Goal: Task Accomplishment & Management: Manage account settings

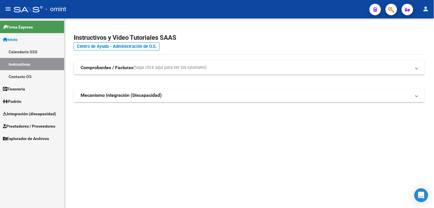
click at [25, 123] on span "Prestadores / Proveedores" at bounding box center [29, 126] width 52 height 6
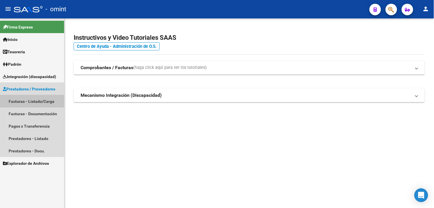
click at [37, 100] on link "Facturas - Listado/Carga" at bounding box center [32, 101] width 64 height 12
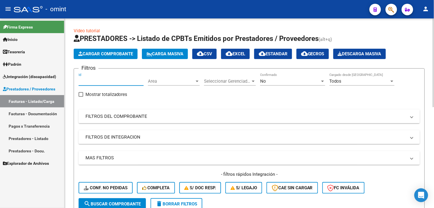
paste input "24431"
type input "24431"
click at [108, 201] on span "search Buscar Comprobante" at bounding box center [112, 203] width 57 height 5
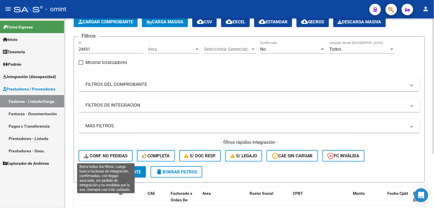
click at [109, 156] on span "Conf. no pedidas" at bounding box center [106, 155] width 44 height 5
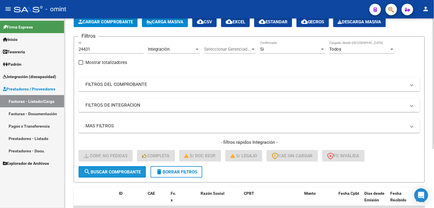
click at [107, 171] on span "search Buscar Comprobante" at bounding box center [112, 171] width 57 height 5
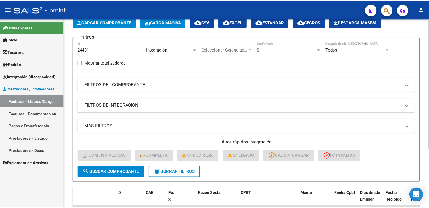
scroll to position [85, 0]
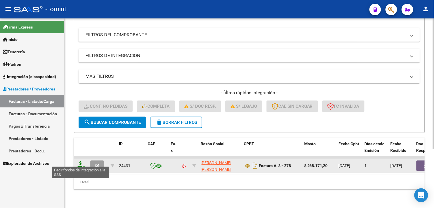
click at [83, 161] on icon at bounding box center [80, 165] width 9 height 8
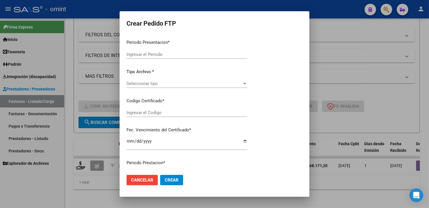
type input "202509"
type input "$ 268.171,20"
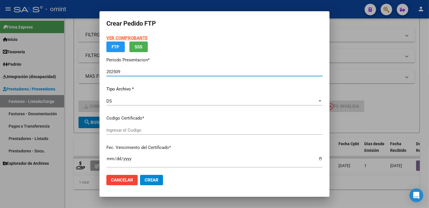
type input "7707085913"
type input "2032-09-22"
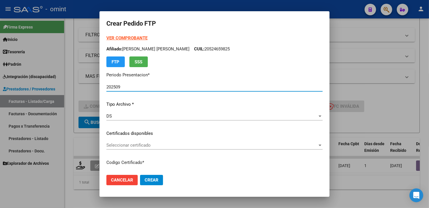
scroll to position [32, 0]
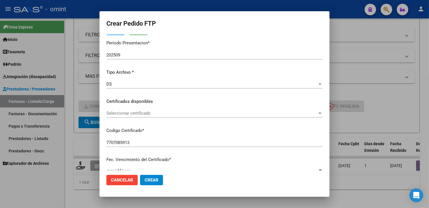
click at [312, 109] on div "Seleccionar certificado Seleccionar certificado" at bounding box center [214, 113] width 216 height 9
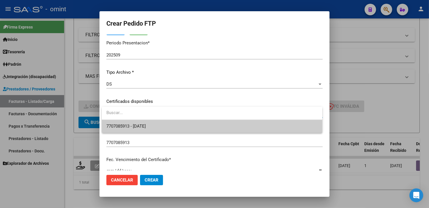
click at [264, 125] on span "7707085913 - 2032-09-22" at bounding box center [211, 126] width 211 height 13
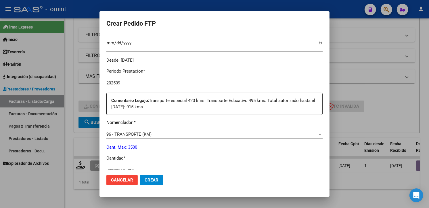
scroll to position [191, 0]
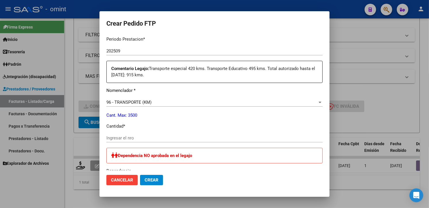
click at [130, 133] on div "Ingresar el nro" at bounding box center [214, 137] width 216 height 9
click at [129, 136] on input "Ingresar el nro" at bounding box center [214, 137] width 216 height 5
type input "495"
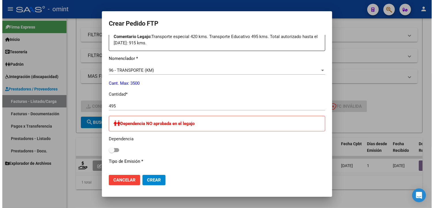
scroll to position [287, 0]
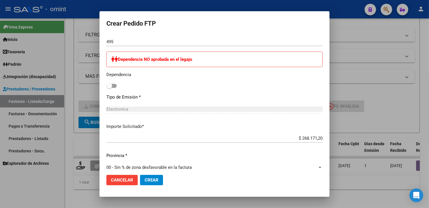
click at [145, 176] on button "Crear" at bounding box center [151, 180] width 23 height 10
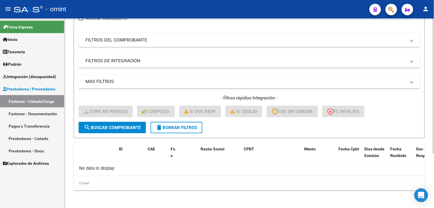
scroll to position [0, 0]
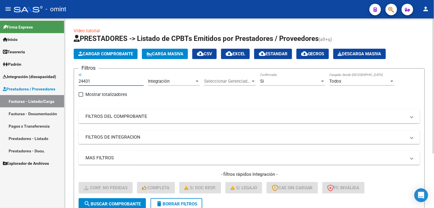
drag, startPoint x: 93, startPoint y: 80, endPoint x: 72, endPoint y: 78, distance: 21.0
click at [72, 78] on div "Video tutorial PRESTADORES -> Listado de CPBTs Emitidos por Prestadores / Prove…" at bounding box center [248, 151] width 369 height 266
paste input "24432"
type input "24432"
click at [110, 202] on span "search Buscar Comprobante" at bounding box center [112, 203] width 57 height 5
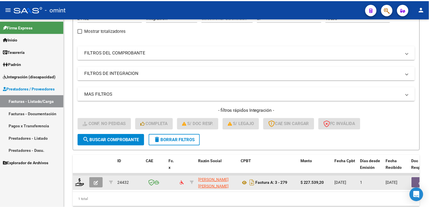
scroll to position [85, 0]
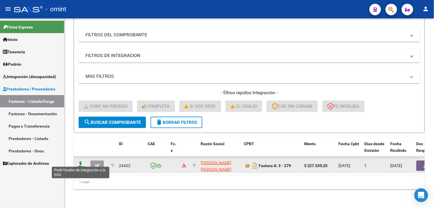
click at [79, 162] on icon at bounding box center [80, 165] width 9 height 8
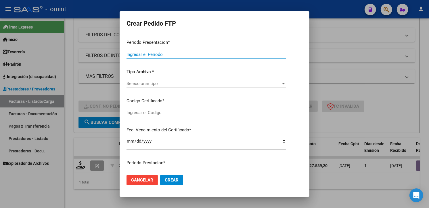
type input "202509"
type input "$ 227.539,20"
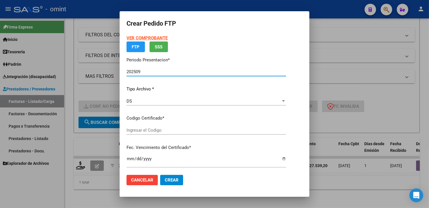
type input "1599780082"
type input "2030-09-22"
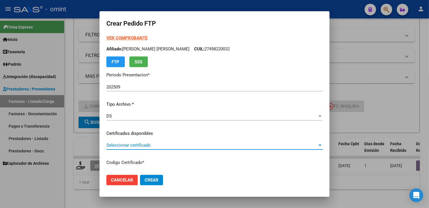
click at [294, 142] on span "Seleccionar certificado" at bounding box center [211, 144] width 211 height 5
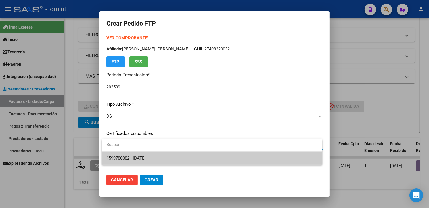
click at [198, 157] on span "1599780082 - 2030-09-22" at bounding box center [211, 158] width 211 height 13
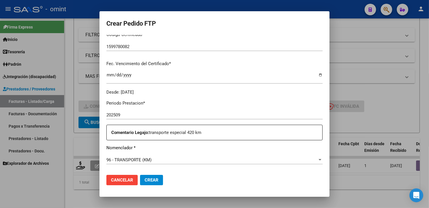
scroll to position [191, 0]
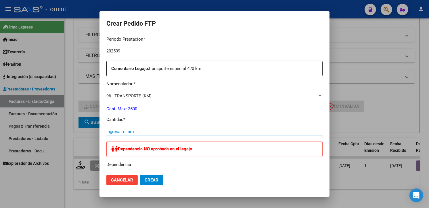
click at [141, 129] on input "Ingresar el nro" at bounding box center [214, 131] width 216 height 5
type input "420"
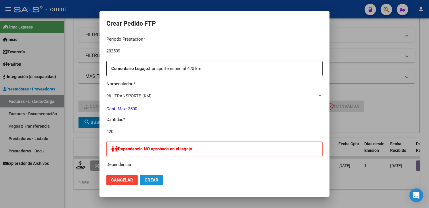
click at [150, 178] on span "Crear" at bounding box center [152, 179] width 14 height 5
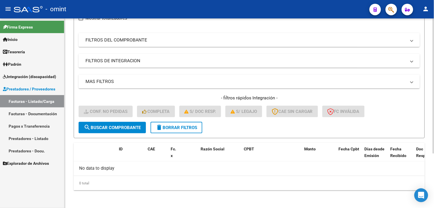
scroll to position [0, 0]
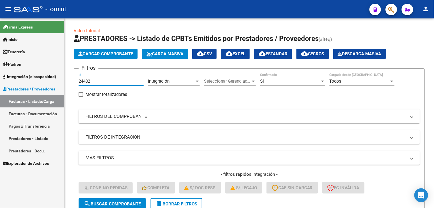
drag, startPoint x: 99, startPoint y: 78, endPoint x: 64, endPoint y: 75, distance: 35.2
click at [64, 75] on mat-sidenav-container "Firma Express Inicio Calendario SSS Instructivos Contacto OS Tesorería Extracto…" at bounding box center [217, 112] width 434 height 189
paste input "24433"
type input "24433"
click at [110, 203] on span "search Buscar Comprobante" at bounding box center [112, 203] width 57 height 5
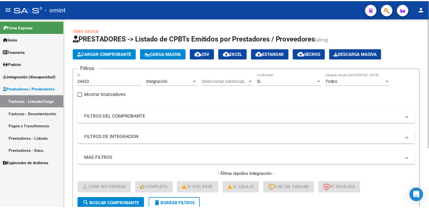
scroll to position [85, 0]
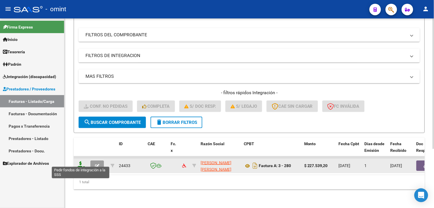
click at [79, 161] on icon at bounding box center [80, 165] width 9 height 8
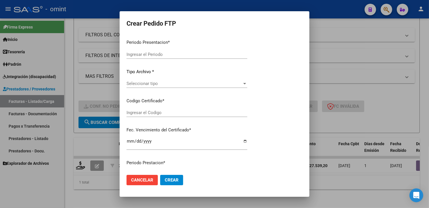
type input "202509"
type input "$ 227.539,20"
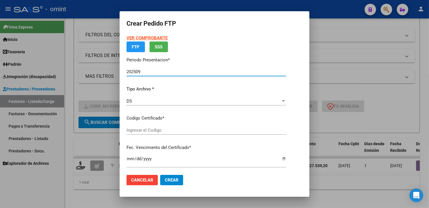
type input "1599780082"
type input "2030-09-22"
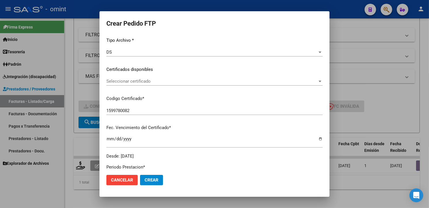
scroll to position [0, 0]
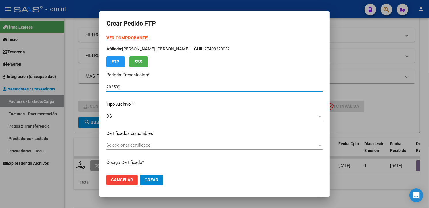
click at [312, 142] on div "Seleccionar certificado Seleccionar certificado" at bounding box center [214, 145] width 216 height 9
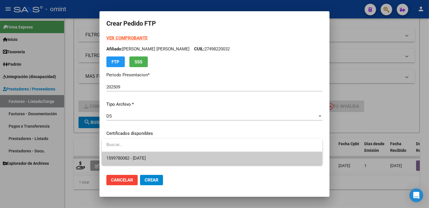
click at [227, 160] on span "1599780082 - 2030-09-22" at bounding box center [211, 158] width 211 height 13
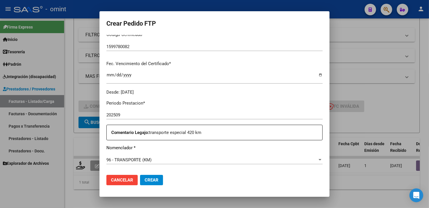
scroll to position [191, 0]
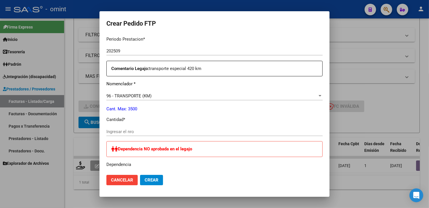
click at [137, 131] on input "Ingresar el nro" at bounding box center [214, 131] width 216 height 5
click at [114, 131] on input "Ingresar el nro" at bounding box center [214, 131] width 216 height 5
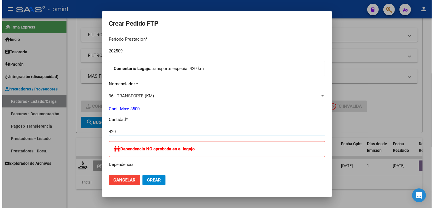
scroll to position [319, 0]
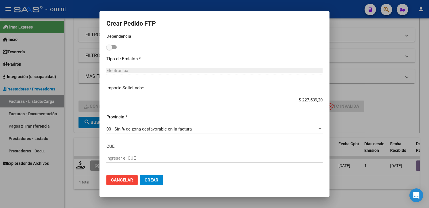
type input "420"
click at [156, 178] on span "Crear" at bounding box center [152, 179] width 14 height 5
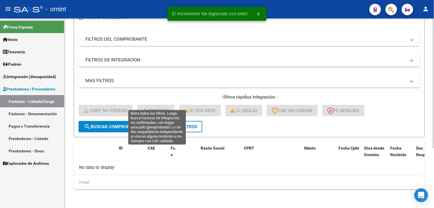
scroll to position [76, 0]
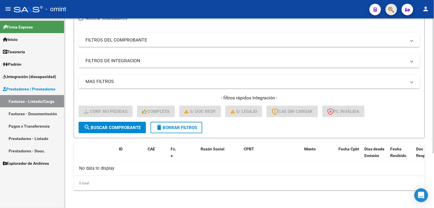
drag, startPoint x: 150, startPoint y: 0, endPoint x: 275, endPoint y: 76, distance: 146.5
click at [366, 18] on mat-toolbar "menu - omint person" at bounding box center [217, 9] width 434 height 18
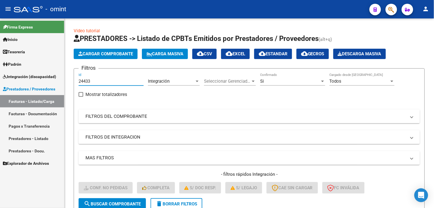
drag, startPoint x: 98, startPoint y: 82, endPoint x: 62, endPoint y: 85, distance: 36.6
click at [62, 85] on mat-sidenav-container "Firma Express Inicio Calendario SSS Instructivos Contacto OS Tesorería Extracto…" at bounding box center [217, 112] width 434 height 189
paste input "24192"
type input "24192"
click at [113, 201] on span "search Buscar Comprobante" at bounding box center [112, 203] width 57 height 5
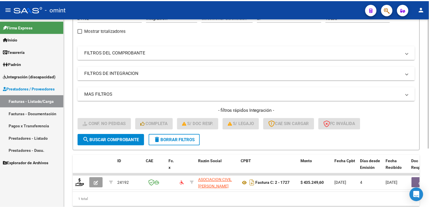
scroll to position [85, 0]
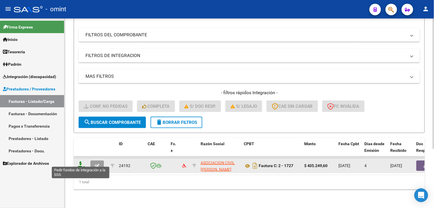
click at [82, 161] on icon at bounding box center [80, 165] width 9 height 8
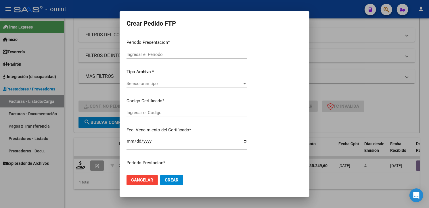
type input "202509"
type input "$ 435.249,60"
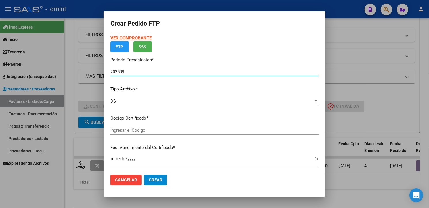
type input "4719408627"
type input "2025-11-20"
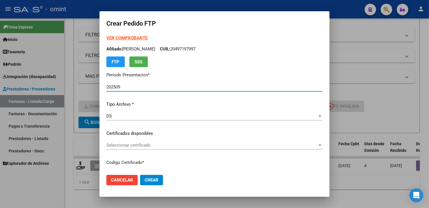
click at [124, 37] on strong "VER COMPROBANTE" at bounding box center [126, 37] width 41 height 5
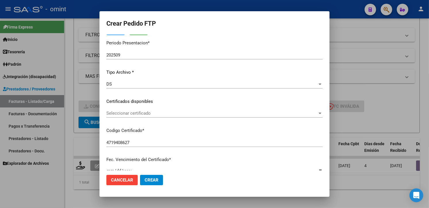
click at [317, 112] on div at bounding box center [319, 113] width 5 height 5
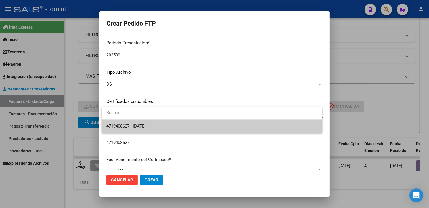
click at [285, 130] on span "4719408627 - 2025-11-20" at bounding box center [211, 126] width 211 height 13
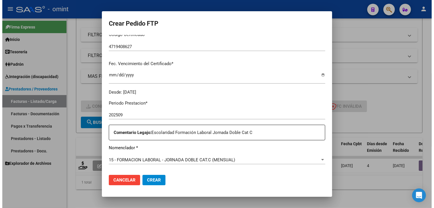
scroll to position [250, 0]
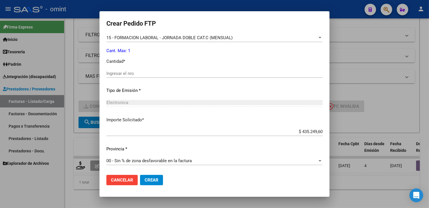
click at [118, 73] on input "Ingresar el nro" at bounding box center [214, 73] width 216 height 5
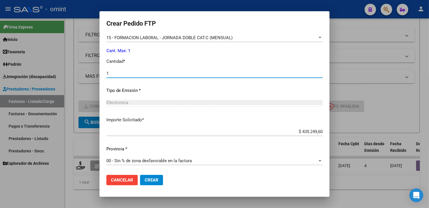
type input "1"
click at [193, 103] on div "Electronica" at bounding box center [214, 102] width 216 height 5
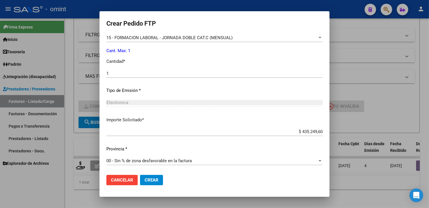
click at [157, 175] on button "Crear" at bounding box center [151, 180] width 23 height 10
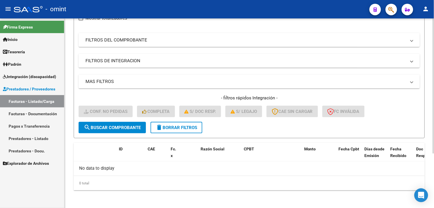
scroll to position [0, 0]
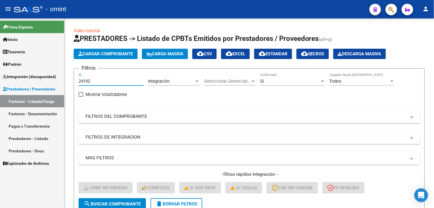
drag, startPoint x: 100, startPoint y: 80, endPoint x: 28, endPoint y: 68, distance: 73.1
click at [28, 68] on mat-sidenav-container "Firma Express Inicio Calendario SSS Instructivos Contacto OS Tesorería Extracto…" at bounding box center [217, 112] width 434 height 189
paste input "23654"
type input "23654"
click at [117, 203] on span "search Buscar Comprobante" at bounding box center [112, 203] width 57 height 5
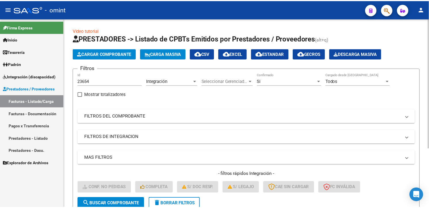
scroll to position [85, 0]
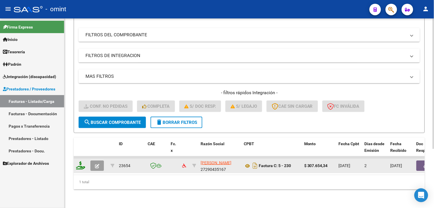
click at [80, 161] on icon at bounding box center [80, 165] width 9 height 8
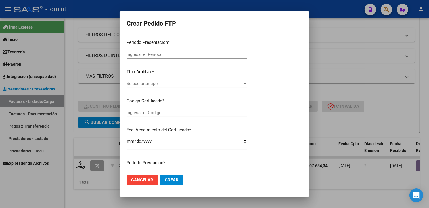
type input "202509"
type input "$ 307.654,34"
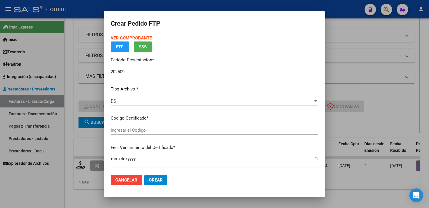
type input "6763058200"
type input "2025-09-30"
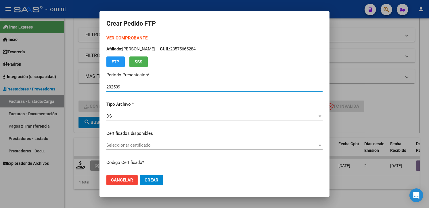
click at [309, 143] on div "Seleccionar certificado Seleccionar certificado" at bounding box center [214, 145] width 216 height 9
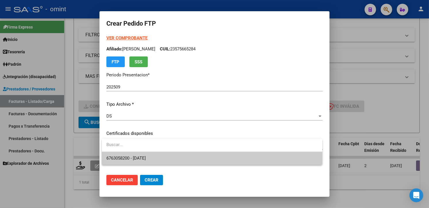
click at [234, 160] on span "6763058200 - 2025-09-30" at bounding box center [211, 158] width 211 height 13
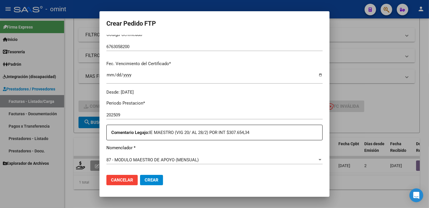
scroll to position [160, 0]
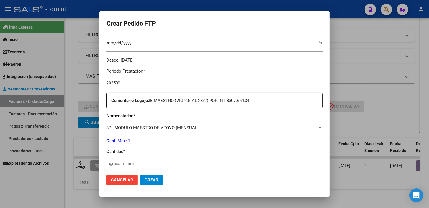
click at [135, 166] on div "Ingresar el nro" at bounding box center [214, 163] width 216 height 9
click at [133, 163] on input "Ingresar el nro" at bounding box center [214, 163] width 216 height 5
click at [220, 164] on input "1" at bounding box center [214, 163] width 216 height 5
type input "1"
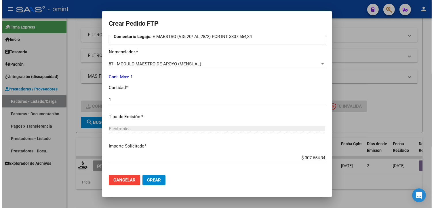
scroll to position [250, 0]
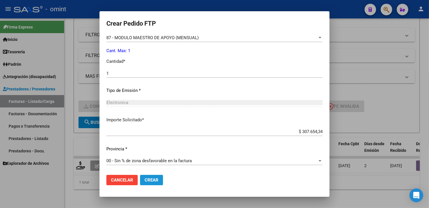
click at [156, 177] on span "Crear" at bounding box center [152, 179] width 14 height 5
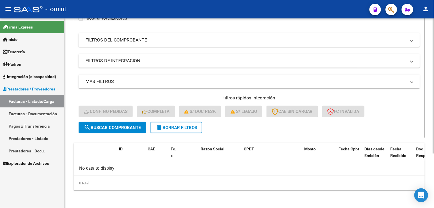
scroll to position [0, 0]
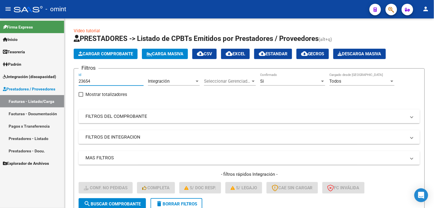
drag, startPoint x: 101, startPoint y: 83, endPoint x: 10, endPoint y: 82, distance: 90.9
click at [10, 82] on mat-sidenav-container "Firma Express Inicio Calendario SSS Instructivos Contacto OS Tesorería Extracto…" at bounding box center [217, 112] width 434 height 189
paste input "24064"
type input "24064"
click at [104, 202] on span "search Buscar Comprobante" at bounding box center [112, 203] width 57 height 5
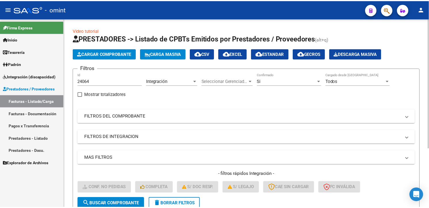
scroll to position [64, 0]
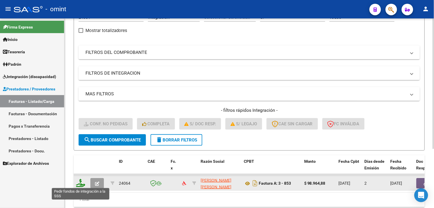
click at [80, 181] on icon at bounding box center [80, 183] width 9 height 8
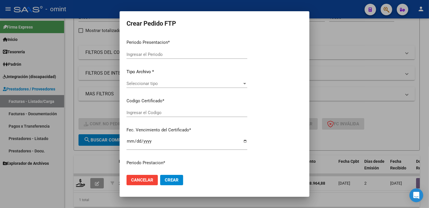
type input "202509"
type input "$ 98.964,88"
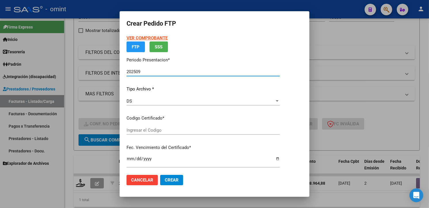
type input "6763058200"
type input "2025-09-30"
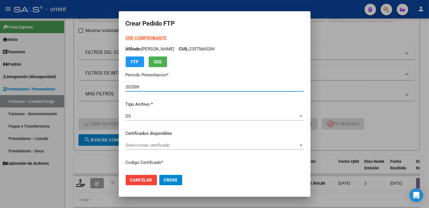
click at [297, 145] on span "Seleccionar certificado" at bounding box center [212, 144] width 173 height 5
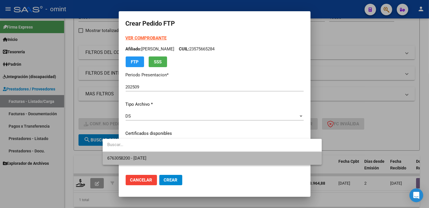
click at [271, 157] on span "6763058200 - 2025-09-30" at bounding box center [212, 158] width 210 height 13
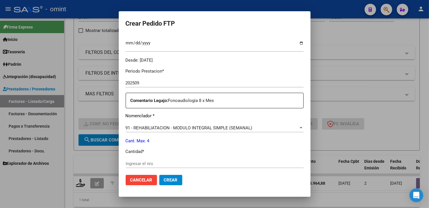
scroll to position [191, 0]
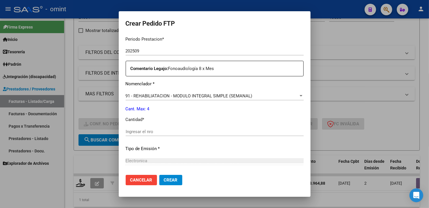
click at [131, 130] on input "Ingresar el nro" at bounding box center [215, 131] width 178 height 5
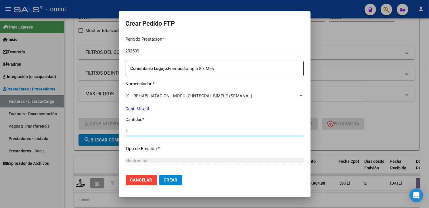
type input "4"
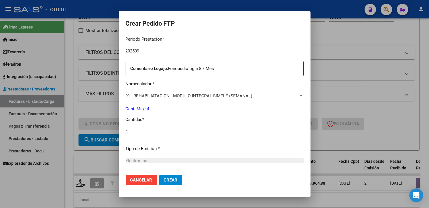
click at [222, 157] on div "Electronica Seleccionar tipo" at bounding box center [215, 160] width 178 height 9
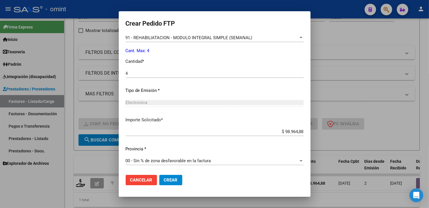
click at [164, 179] on span "Crear" at bounding box center [171, 179] width 14 height 5
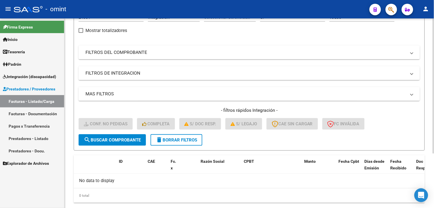
scroll to position [32, 0]
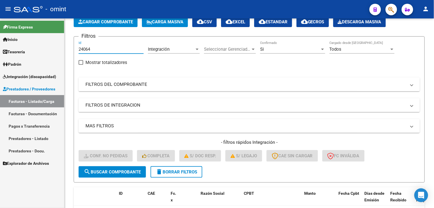
drag, startPoint x: 95, startPoint y: 50, endPoint x: 54, endPoint y: 42, distance: 42.0
click at [54, 42] on mat-sidenav-container "Firma Express Inicio Calendario SSS Instructivos Contacto OS Tesorería Extracto…" at bounding box center [217, 112] width 434 height 189
paste input "24017"
type input "24017"
click at [116, 174] on button "search Buscar Comprobante" at bounding box center [111, 171] width 67 height 11
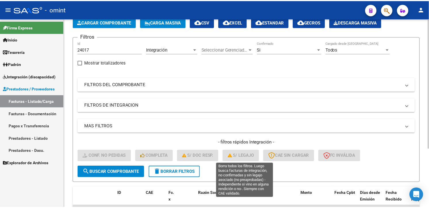
scroll to position [85, 0]
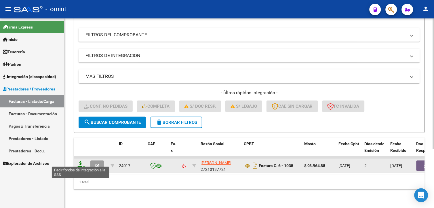
click at [81, 161] on icon at bounding box center [80, 165] width 9 height 8
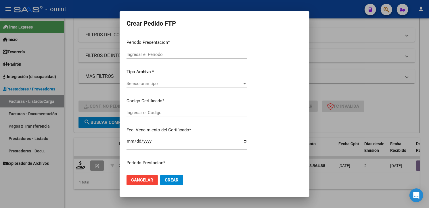
type input "202509"
type input "$ 98.964,88"
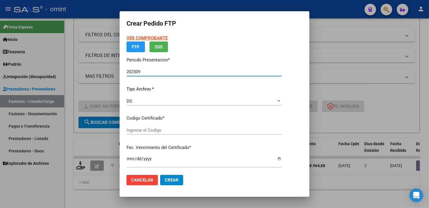
type input "6763058200"
type input "2025-09-30"
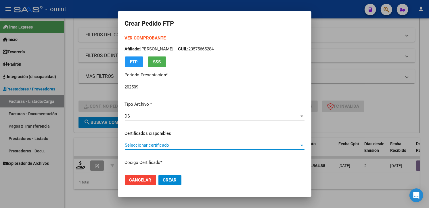
click at [285, 144] on span "Seleccionar certificado" at bounding box center [212, 144] width 175 height 5
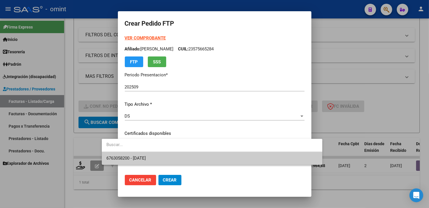
click at [275, 156] on span "6763058200 - 2025-09-30" at bounding box center [211, 158] width 211 height 13
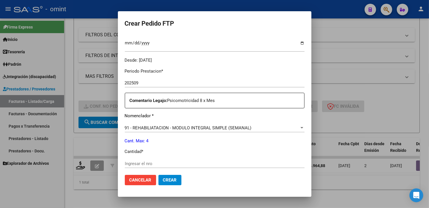
scroll to position [191, 0]
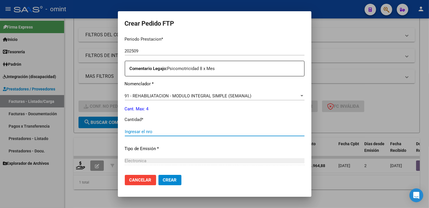
click at [127, 133] on input "Ingresar el nro" at bounding box center [215, 131] width 180 height 5
type input "4"
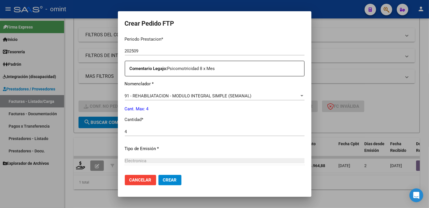
click at [252, 156] on div "Electronica Seleccionar tipo" at bounding box center [215, 160] width 180 height 9
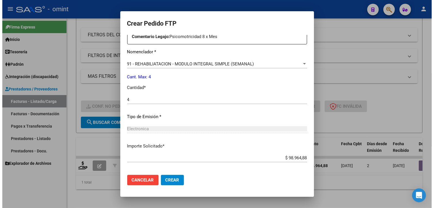
scroll to position [250, 0]
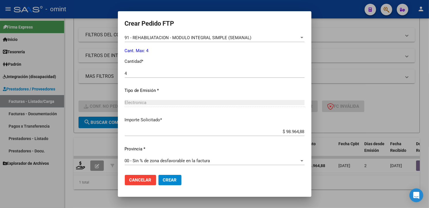
click at [163, 177] on span "Crear" at bounding box center [170, 179] width 14 height 5
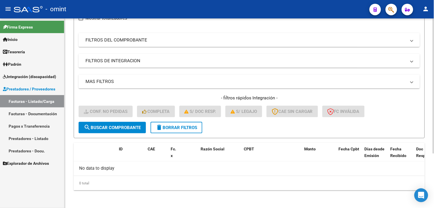
scroll to position [0, 0]
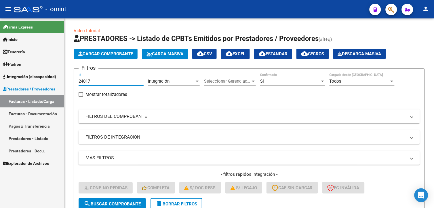
drag, startPoint x: 93, startPoint y: 82, endPoint x: 47, endPoint y: 76, distance: 46.1
click at [49, 74] on mat-sidenav-container "Firma Express Inicio Calendario SSS Instructivos Contacto OS Tesorería Extracto…" at bounding box center [217, 112] width 434 height 189
paste input "22181"
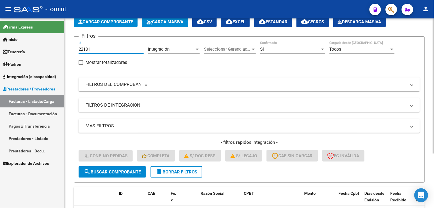
type input "22181"
click at [102, 172] on span "search Buscar Comprobante" at bounding box center [112, 171] width 57 height 5
click at [189, 170] on span "delete Borrar Filtros" at bounding box center [176, 171] width 41 height 5
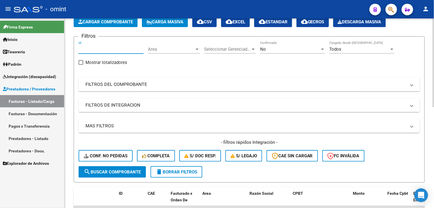
paste input "22181"
type input "22181"
click at [122, 169] on span "search Buscar Comprobante" at bounding box center [112, 171] width 57 height 5
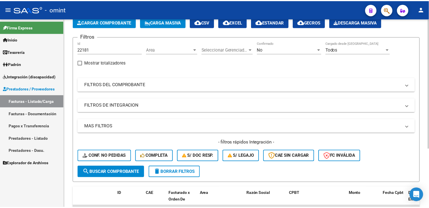
scroll to position [85, 0]
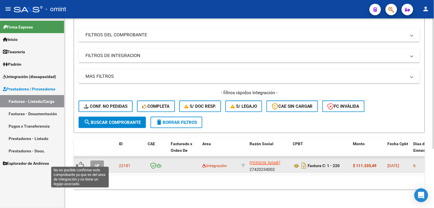
click at [83, 161] on icon at bounding box center [80, 165] width 8 height 8
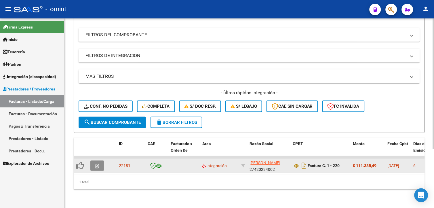
click at [96, 164] on icon "button" at bounding box center [97, 166] width 4 height 4
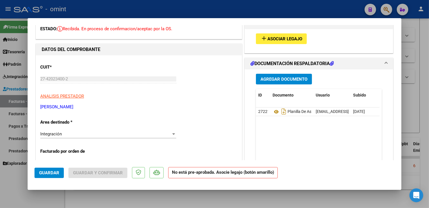
scroll to position [0, 0]
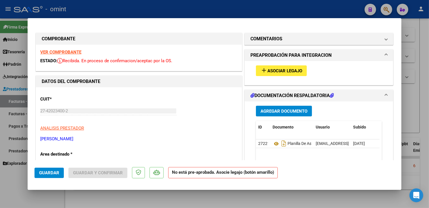
click at [56, 53] on strong "VER COMPROBANTE" at bounding box center [60, 51] width 41 height 5
click at [263, 70] on mat-icon "add" at bounding box center [263, 70] width 7 height 7
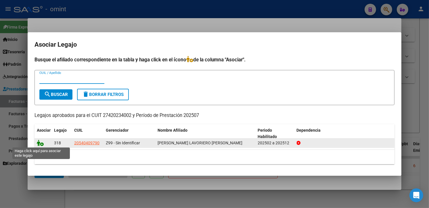
click at [39, 142] on icon at bounding box center [40, 142] width 7 height 6
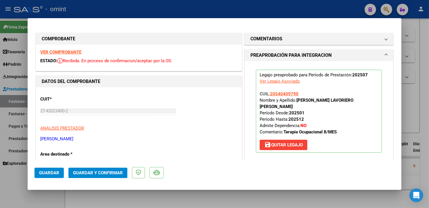
click at [47, 170] on span "Guardar" at bounding box center [49, 172] width 20 height 5
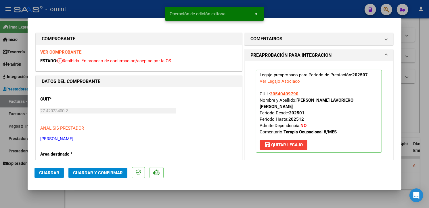
click at [97, 9] on div at bounding box center [214, 104] width 429 height 208
type input "$ 0,00"
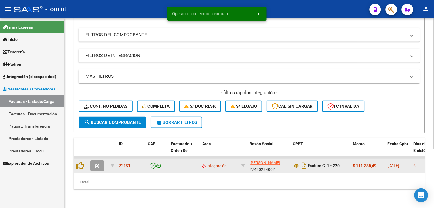
click at [97, 164] on icon "button" at bounding box center [97, 166] width 4 height 4
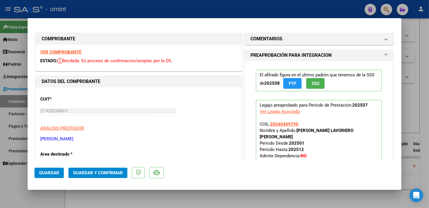
drag, startPoint x: 168, startPoint y: 7, endPoint x: 185, endPoint y: 7, distance: 17.0
click at [168, 7] on div at bounding box center [214, 104] width 429 height 208
type input "$ 0,00"
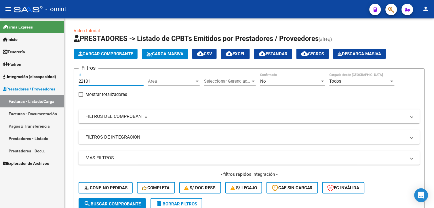
drag, startPoint x: 93, startPoint y: 81, endPoint x: 56, endPoint y: 79, distance: 36.6
click at [56, 79] on mat-sidenav-container "Firma Express Inicio Calendario SSS Instructivos Contacto OS Tesorería Extracto…" at bounding box center [217, 112] width 434 height 189
paste input "23646"
type input "23646"
click at [98, 202] on span "search Buscar Comprobante" at bounding box center [112, 203] width 57 height 5
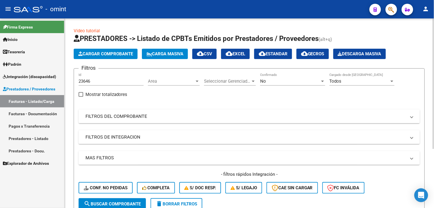
scroll to position [85, 0]
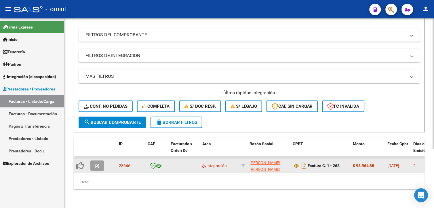
click at [100, 160] on button "button" at bounding box center [97, 165] width 14 height 10
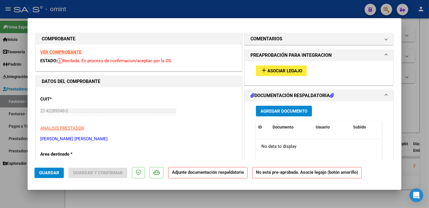
click at [77, 50] on strong "VER COMPROBANTE" at bounding box center [60, 51] width 41 height 5
click at [272, 71] on span "Asociar Legajo" at bounding box center [284, 70] width 35 height 5
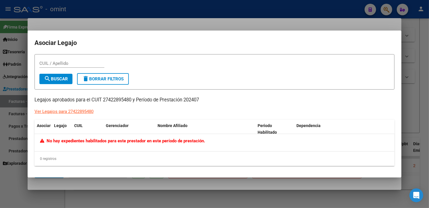
click at [83, 18] on div at bounding box center [214, 104] width 429 height 208
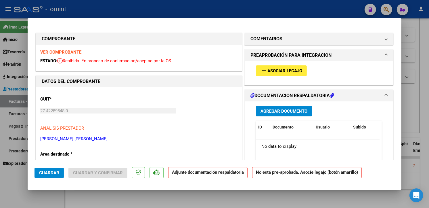
click at [41, 51] on strong "VER COMPROBANTE" at bounding box center [60, 51] width 41 height 5
click at [89, 6] on div at bounding box center [214, 104] width 429 height 208
type input "$ 0,00"
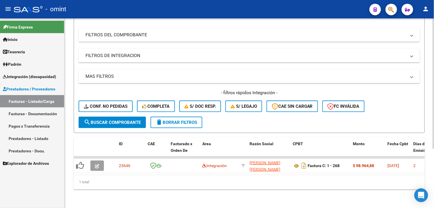
scroll to position [21, 0]
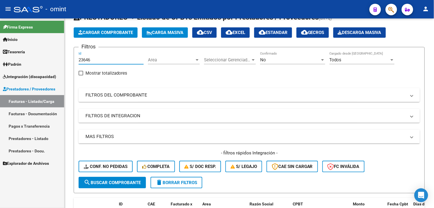
drag, startPoint x: 97, startPoint y: 59, endPoint x: 32, endPoint y: 53, distance: 64.7
click at [32, 53] on mat-sidenav-container "Firma Express Inicio Calendario SSS Instructivos Contacto OS Tesorería Extracto…" at bounding box center [217, 112] width 434 height 189
paste input "24354"
type input "24354"
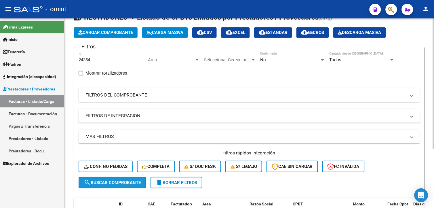
click at [114, 179] on button "search Buscar Comprobante" at bounding box center [111, 182] width 67 height 11
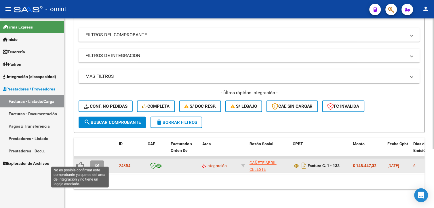
click at [81, 161] on icon at bounding box center [80, 165] width 8 height 8
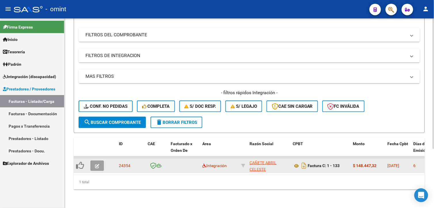
click at [102, 160] on button "button" at bounding box center [97, 165] width 14 height 10
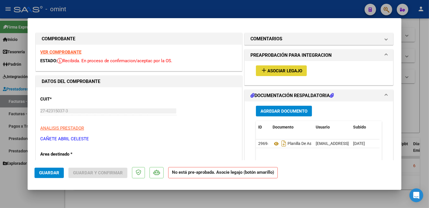
click at [287, 68] on span "Asociar Legajo" at bounding box center [284, 70] width 35 height 5
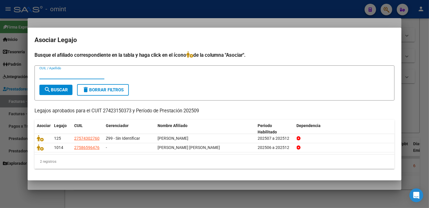
click at [97, 20] on div at bounding box center [214, 104] width 429 height 208
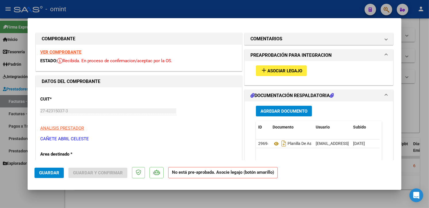
click at [73, 52] on strong "VER COMPROBANTE" at bounding box center [60, 51] width 41 height 5
click at [283, 67] on button "add Asociar Legajo" at bounding box center [281, 70] width 51 height 11
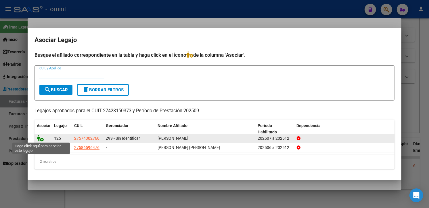
click at [42, 137] on icon at bounding box center [40, 138] width 7 height 6
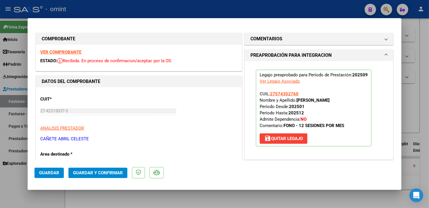
click at [49, 173] on span "Guardar" at bounding box center [49, 172] width 20 height 5
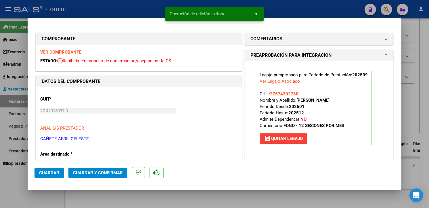
click at [89, 6] on div at bounding box center [214, 104] width 429 height 208
type input "$ 0,00"
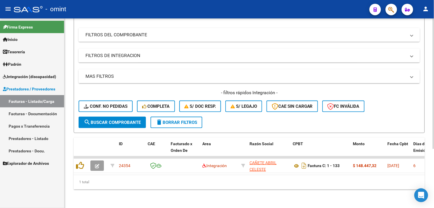
scroll to position [21, 0]
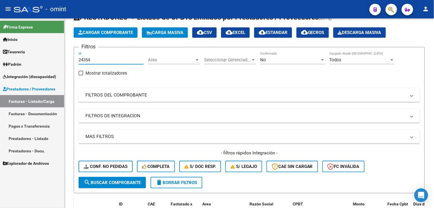
drag, startPoint x: 101, startPoint y: 58, endPoint x: 61, endPoint y: 58, distance: 40.2
click at [61, 58] on mat-sidenav-container "Firma Express Inicio Calendario SSS Instructivos Contacto OS Tesorería Extracto…" at bounding box center [217, 112] width 434 height 189
paste input "23042"
type input "23042"
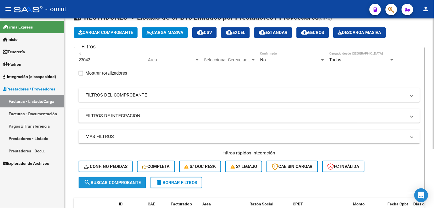
click at [122, 181] on span "search Buscar Comprobante" at bounding box center [112, 182] width 57 height 5
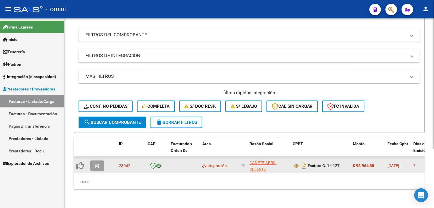
click at [98, 164] on icon "button" at bounding box center [97, 166] width 4 height 4
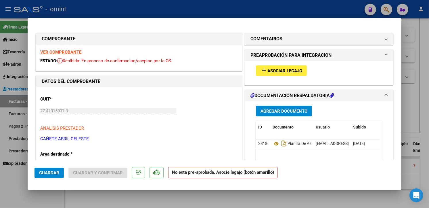
click at [64, 49] on strong "VER COMPROBANTE" at bounding box center [60, 51] width 41 height 5
click at [293, 68] on span "Asociar Legajo" at bounding box center [284, 70] width 35 height 5
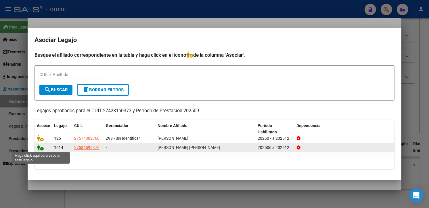
drag, startPoint x: 40, startPoint y: 149, endPoint x: 55, endPoint y: 143, distance: 16.7
click at [39, 148] on icon at bounding box center [40, 147] width 7 height 6
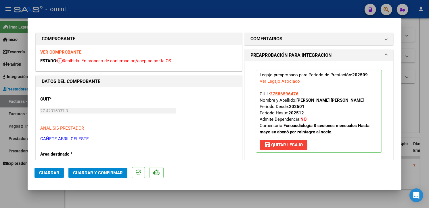
click at [51, 172] on span "Guardar" at bounding box center [49, 172] width 20 height 5
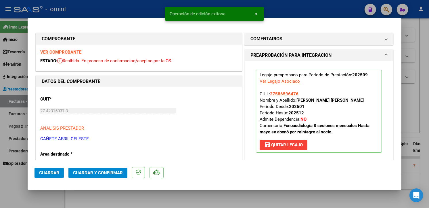
click at [118, 3] on div at bounding box center [214, 104] width 429 height 208
type input "$ 0,00"
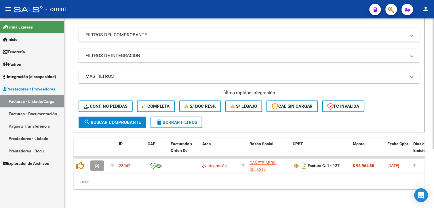
scroll to position [21, 0]
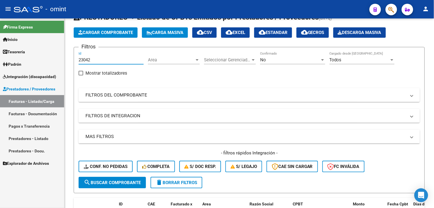
drag, startPoint x: 99, startPoint y: 60, endPoint x: 44, endPoint y: 57, distance: 55.3
click at [41, 58] on mat-sidenav-container "Firma Express Inicio Calendario SSS Instructivos Contacto OS Tesorería Extracto…" at bounding box center [217, 112] width 434 height 189
paste input "23796"
type input "23796"
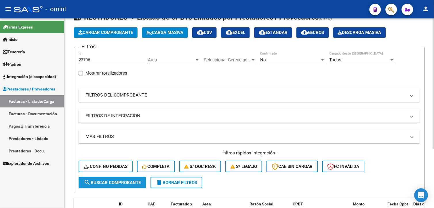
click at [108, 184] on span "search Buscar Comprobante" at bounding box center [112, 182] width 57 height 5
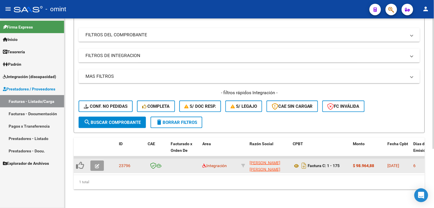
click at [97, 163] on span "button" at bounding box center [97, 165] width 4 height 5
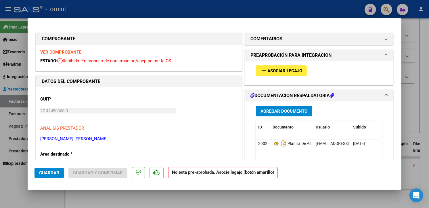
click at [72, 50] on strong "VER COMPROBANTE" at bounding box center [60, 51] width 41 height 5
click at [287, 72] on span "Asociar Legajo" at bounding box center [284, 70] width 35 height 5
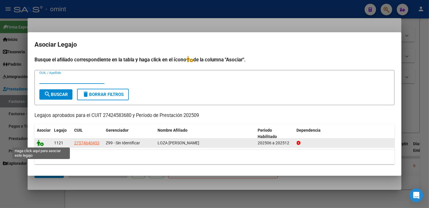
click at [42, 143] on icon at bounding box center [40, 142] width 7 height 6
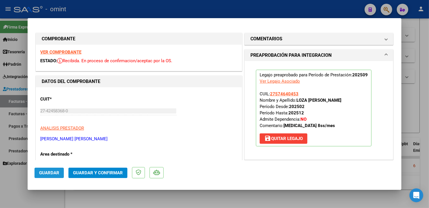
click at [52, 171] on span "Guardar" at bounding box center [49, 172] width 20 height 5
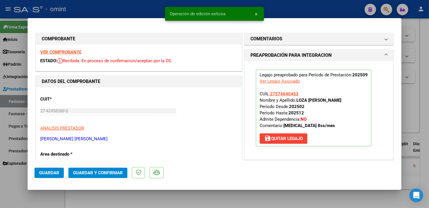
click at [91, 8] on div at bounding box center [214, 104] width 429 height 208
type input "$ 0,00"
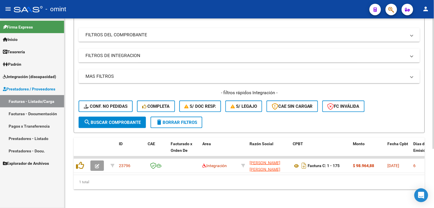
scroll to position [21, 0]
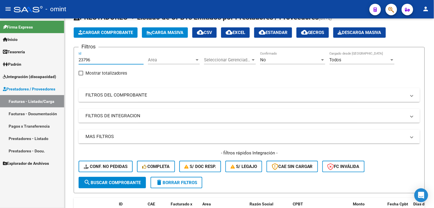
drag, startPoint x: 95, startPoint y: 58, endPoint x: 44, endPoint y: 45, distance: 52.8
click at [44, 45] on mat-sidenav-container "Firma Express Inicio Calendario SSS Instructivos Contacto OS Tesorería Extracto…" at bounding box center [217, 112] width 434 height 189
paste input "22715"
type input "22715"
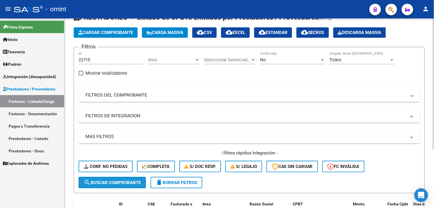
click at [135, 178] on button "search Buscar Comprobante" at bounding box center [111, 182] width 67 height 11
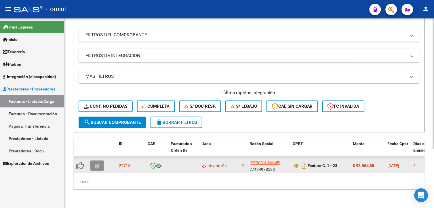
click at [93, 160] on button "button" at bounding box center [97, 165] width 14 height 10
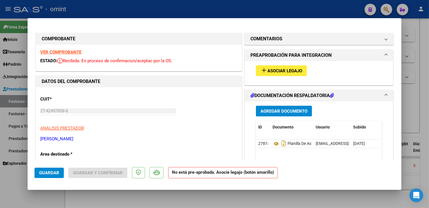
click at [65, 48] on div "VER COMPROBANTE ESTADO: Recibida. En proceso de confirmacion/aceptac por la OS." at bounding box center [139, 58] width 206 height 26
click at [64, 52] on strong "VER COMPROBANTE" at bounding box center [60, 51] width 41 height 5
click at [288, 68] on span "Asociar Legajo" at bounding box center [284, 70] width 35 height 5
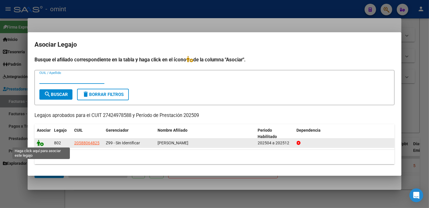
click at [39, 144] on icon at bounding box center [40, 142] width 7 height 6
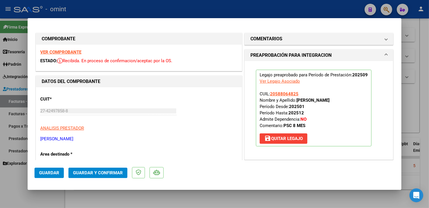
click at [47, 173] on span "Guardar" at bounding box center [49, 172] width 20 height 5
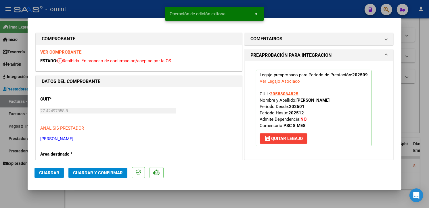
click at [88, 9] on div at bounding box center [214, 104] width 429 height 208
type input "$ 0,00"
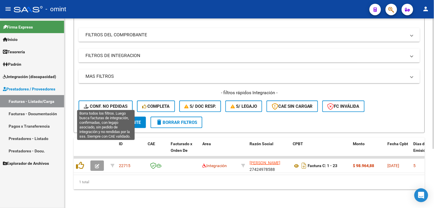
scroll to position [0, 0]
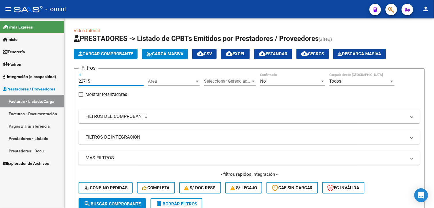
drag, startPoint x: 99, startPoint y: 82, endPoint x: 36, endPoint y: 69, distance: 64.5
click at [36, 69] on mat-sidenav-container "Firma Express Inicio Calendario SSS Instructivos Contacto OS Tesorería Extracto…" at bounding box center [217, 112] width 434 height 189
paste input "24402"
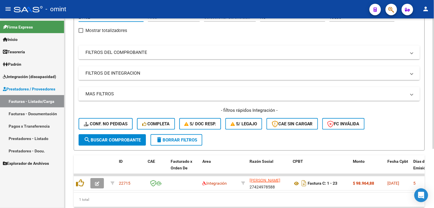
type input "24402"
click at [119, 138] on span "search Buscar Comprobante" at bounding box center [112, 139] width 57 height 5
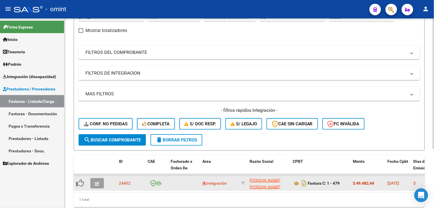
click at [103, 181] on button "button" at bounding box center [97, 183] width 14 height 10
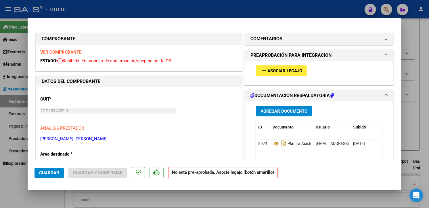
click at [66, 52] on strong "VER COMPROBANTE" at bounding box center [60, 51] width 41 height 5
click at [291, 70] on span "Asociar Legajo" at bounding box center [284, 70] width 35 height 5
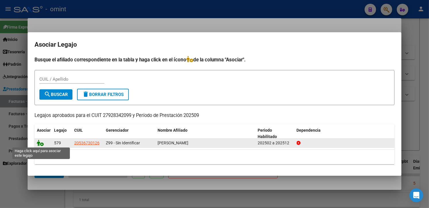
click at [41, 142] on icon at bounding box center [40, 142] width 7 height 6
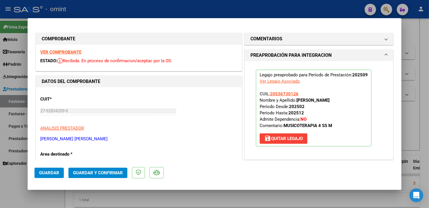
click at [57, 172] on span "Guardar" at bounding box center [49, 172] width 20 height 5
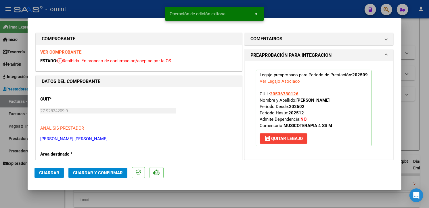
click at [125, 11] on div at bounding box center [214, 104] width 429 height 208
type input "$ 0,00"
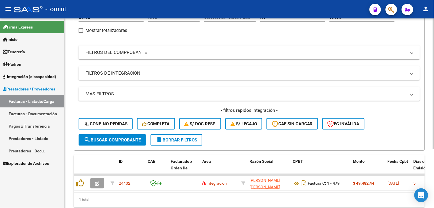
scroll to position [0, 0]
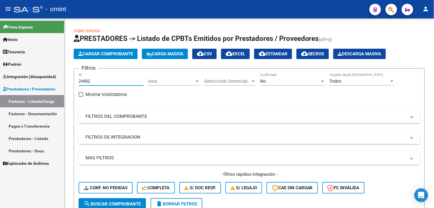
drag, startPoint x: 93, startPoint y: 83, endPoint x: 32, endPoint y: 70, distance: 61.6
click at [32, 70] on mat-sidenav-container "Firma Express Inicio Calendario SSS Instructivos Contacto OS Tesorería Extracto…" at bounding box center [217, 112] width 434 height 189
paste input "23333"
type input "23333"
click at [134, 199] on button "search Buscar Comprobante" at bounding box center [111, 203] width 67 height 11
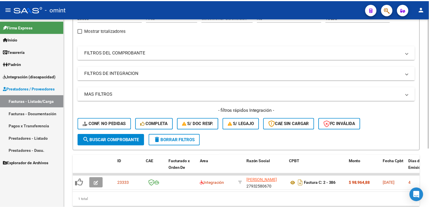
scroll to position [85, 0]
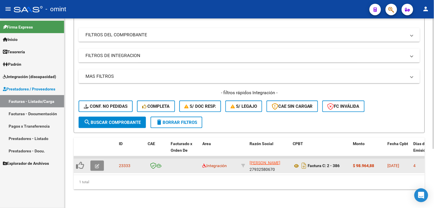
click at [95, 164] on icon "button" at bounding box center [97, 166] width 4 height 4
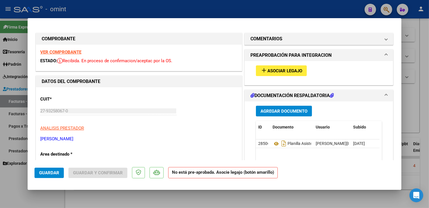
click at [62, 49] on div "VER COMPROBANTE ESTADO: Recibida. En proceso de confirmacion/aceptac por la OS." at bounding box center [139, 58] width 206 height 26
click at [63, 52] on strong "VER COMPROBANTE" at bounding box center [60, 51] width 41 height 5
click at [295, 70] on button "add Asociar Legajo" at bounding box center [281, 70] width 51 height 11
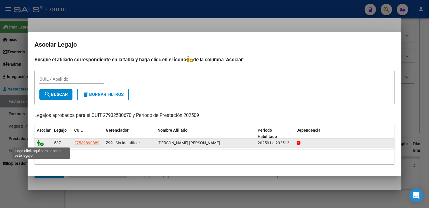
click at [40, 143] on icon at bounding box center [40, 142] width 7 height 6
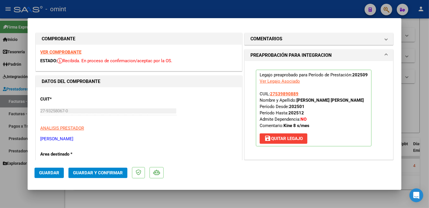
click at [52, 175] on button "Guardar" at bounding box center [48, 172] width 29 height 10
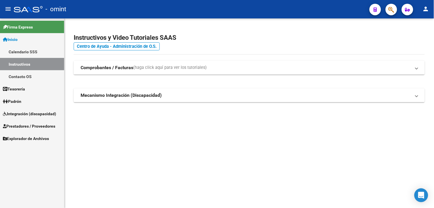
click at [18, 111] on span "Integración (discapacidad)" at bounding box center [29, 113] width 53 height 6
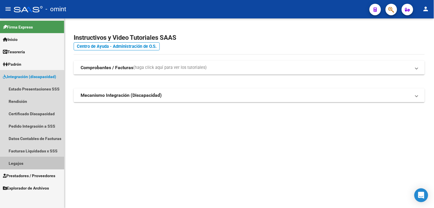
click at [13, 164] on link "Legajos" at bounding box center [32, 163] width 64 height 12
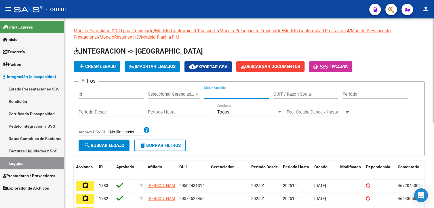
paste input "20524659825"
type input "20524659825"
click at [114, 143] on span "search Buscar Legajo" at bounding box center [104, 145] width 41 height 5
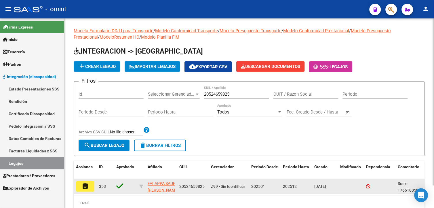
click at [91, 186] on button "assignment" at bounding box center [85, 186] width 18 height 10
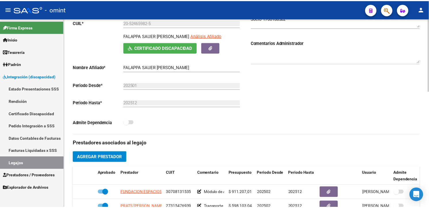
scroll to position [255, 0]
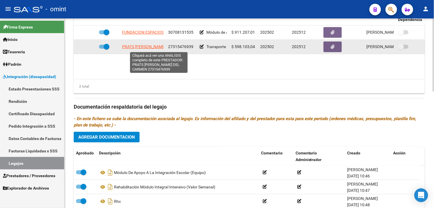
click at [136, 46] on span "PRATS [PERSON_NAME]" at bounding box center [144, 47] width 44 height 5
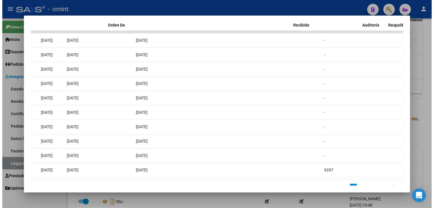
scroll to position [0, 0]
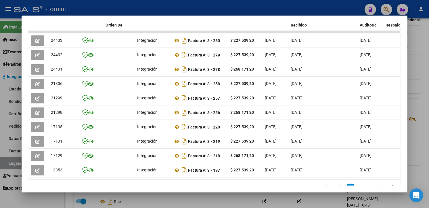
click at [110, 10] on div at bounding box center [214, 104] width 429 height 208
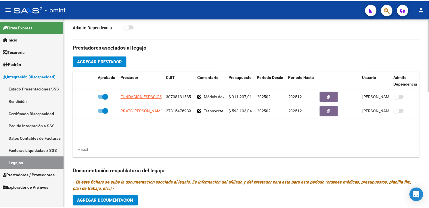
scroll to position [223, 0]
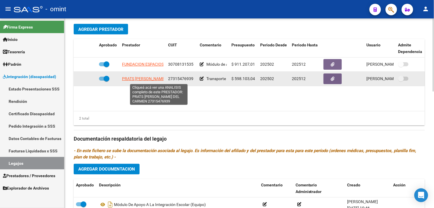
click at [143, 79] on span "PRATS [PERSON_NAME]" at bounding box center [144, 78] width 44 height 5
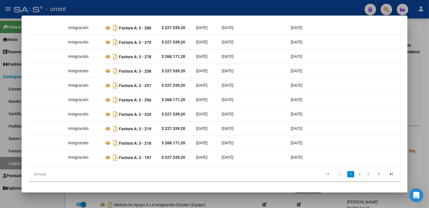
scroll to position [0, 0]
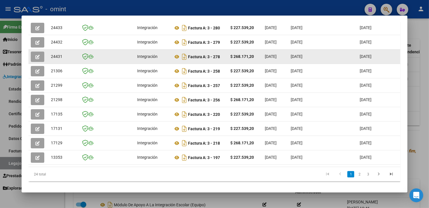
click at [37, 55] on icon "button" at bounding box center [37, 57] width 4 height 4
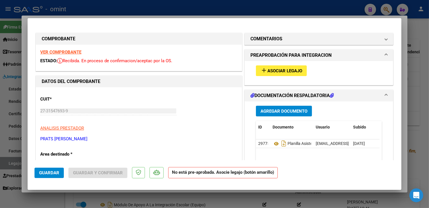
click at [71, 52] on strong "VER COMPROBANTE" at bounding box center [60, 51] width 41 height 5
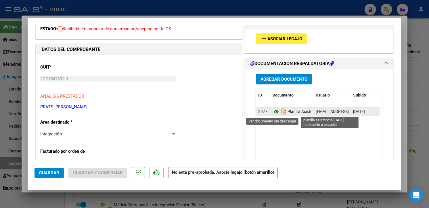
click at [273, 111] on icon at bounding box center [276, 111] width 7 height 7
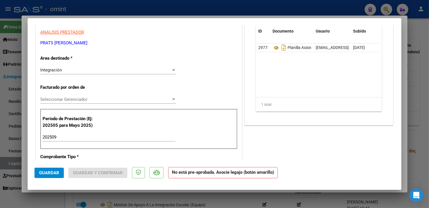
scroll to position [0, 0]
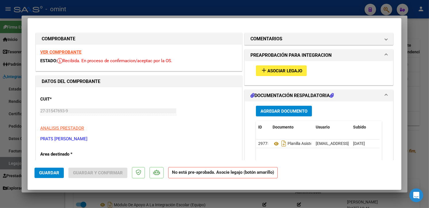
click at [289, 69] on span "Asociar Legajo" at bounding box center [284, 70] width 35 height 5
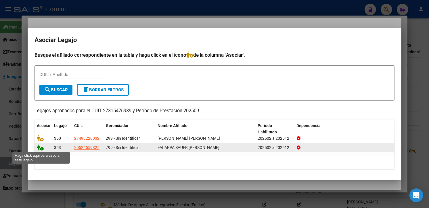
click at [40, 147] on icon at bounding box center [40, 147] width 7 height 6
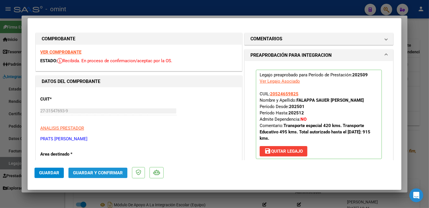
click at [100, 170] on span "Guardar y Confirmar" at bounding box center [98, 172] width 50 height 5
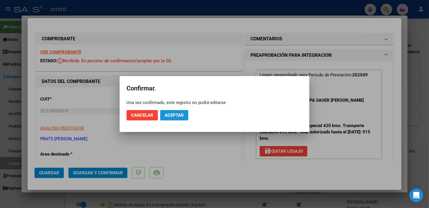
click at [174, 114] on span "Aceptar" at bounding box center [174, 114] width 19 height 5
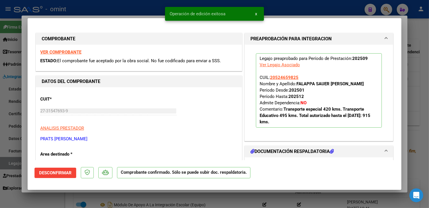
click at [91, 11] on div at bounding box center [214, 104] width 429 height 208
type input "$ 0,00"
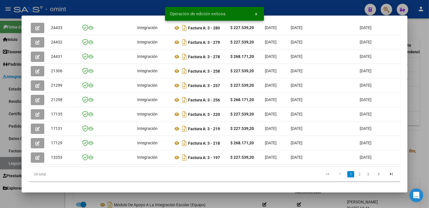
scroll to position [96, 0]
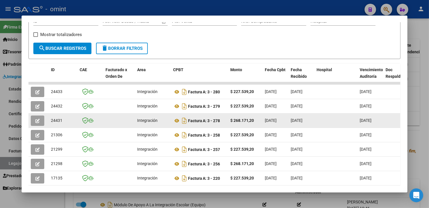
click at [51, 118] on span "24431" at bounding box center [56, 120] width 11 height 5
copy span "24431"
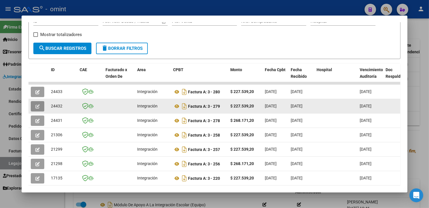
click at [31, 103] on button "button" at bounding box center [38, 106] width 14 height 10
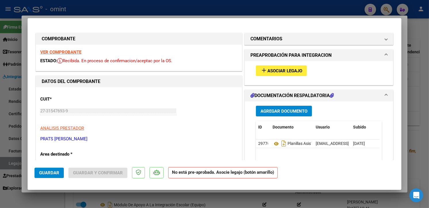
click at [66, 50] on strong "VER COMPROBANTE" at bounding box center [60, 51] width 41 height 5
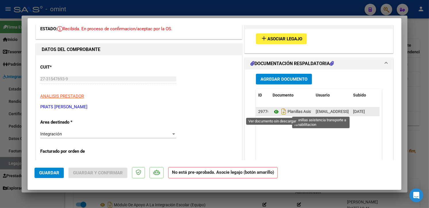
click at [273, 111] on icon at bounding box center [276, 111] width 7 height 7
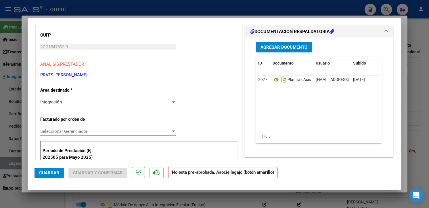
scroll to position [0, 0]
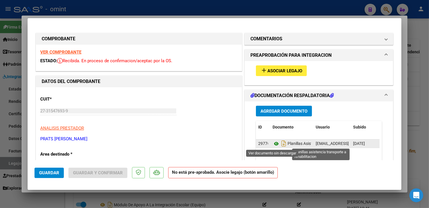
click at [274, 143] on icon at bounding box center [276, 143] width 7 height 7
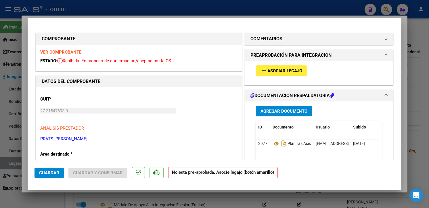
click at [278, 73] on span "Asociar Legajo" at bounding box center [284, 70] width 35 height 5
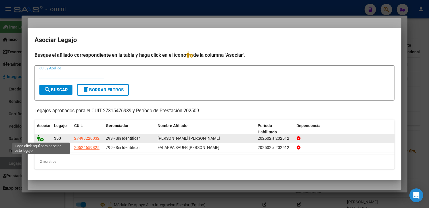
click at [41, 139] on icon at bounding box center [40, 138] width 7 height 6
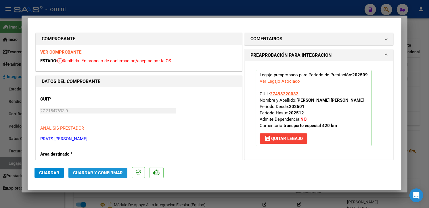
click at [99, 169] on button "Guardar y Confirmar" at bounding box center [97, 172] width 59 height 10
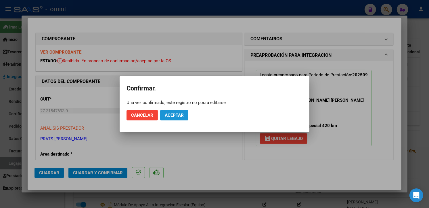
click at [172, 114] on button "Aceptar" at bounding box center [174, 115] width 28 height 10
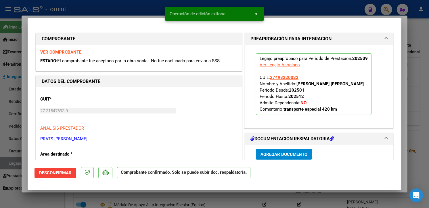
click at [127, 9] on div at bounding box center [214, 104] width 429 height 208
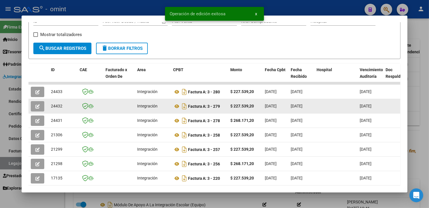
click at [51, 104] on span "24432" at bounding box center [56, 105] width 11 height 5
copy span "24432"
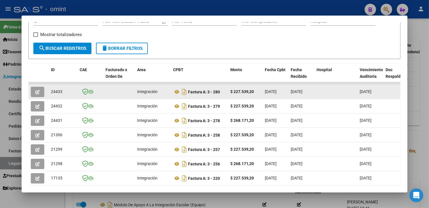
click at [38, 90] on button "button" at bounding box center [38, 92] width 14 height 10
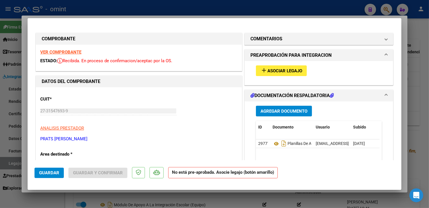
click at [74, 53] on strong "VER COMPROBANTE" at bounding box center [60, 51] width 41 height 5
click at [76, 53] on strong "VER COMPROBANTE" at bounding box center [60, 51] width 41 height 5
click at [77, 51] on strong "VER COMPROBANTE" at bounding box center [60, 51] width 41 height 5
click at [75, 50] on strong "VER COMPROBANTE" at bounding box center [60, 51] width 41 height 5
click at [273, 71] on span "Asociar Legajo" at bounding box center [284, 70] width 35 height 5
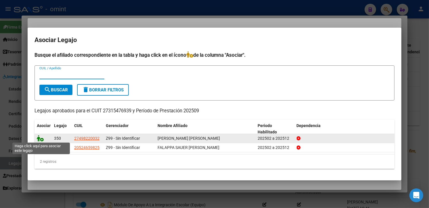
click at [39, 137] on icon at bounding box center [40, 138] width 7 height 6
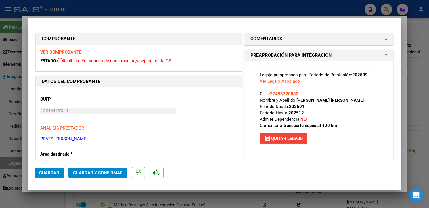
click at [99, 171] on span "Guardar y Confirmar" at bounding box center [98, 172] width 50 height 5
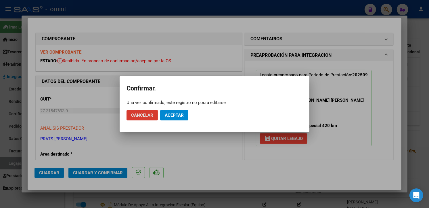
click at [170, 116] on span "Aceptar" at bounding box center [174, 114] width 19 height 5
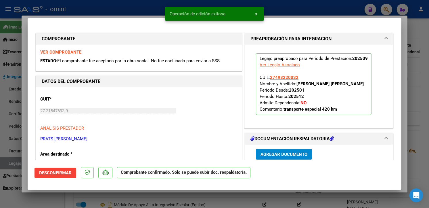
click at [104, 8] on div at bounding box center [214, 104] width 429 height 208
type input "$ 0,00"
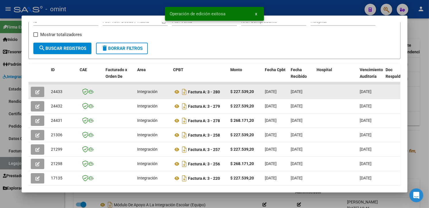
click at [57, 91] on span "24433" at bounding box center [56, 91] width 11 height 5
copy span "24433"
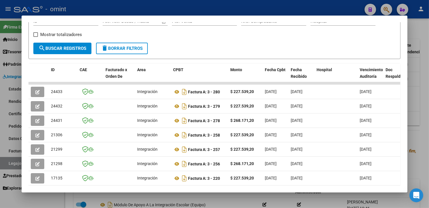
click at [170, 4] on div at bounding box center [214, 104] width 429 height 208
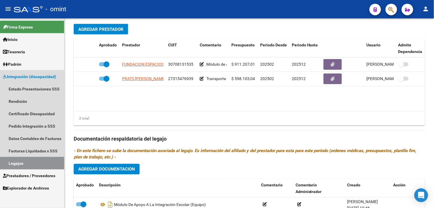
click at [48, 160] on link "Legajos" at bounding box center [32, 163] width 64 height 12
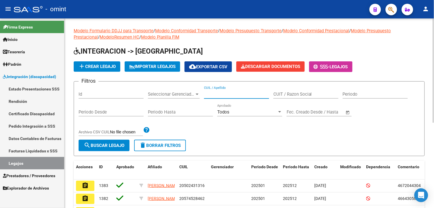
paste input "20497197997"
type input "20497197997"
click at [107, 143] on span "search Buscar Legajo" at bounding box center [104, 145] width 41 height 5
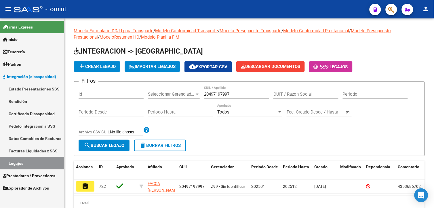
click at [88, 183] on mat-icon "assignment" at bounding box center [85, 185] width 7 height 7
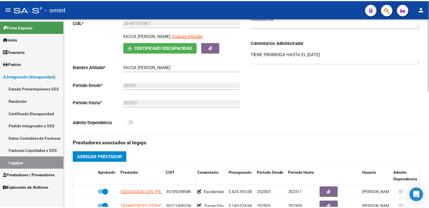
scroll to position [128, 0]
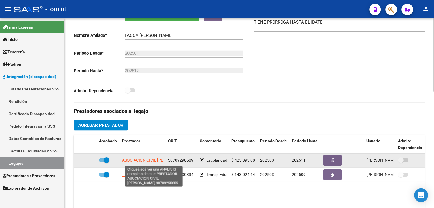
click at [149, 159] on span "ASOCIACION CIVIL [PERSON_NAME]" at bounding box center [155, 160] width 66 height 5
type textarea "30709298689"
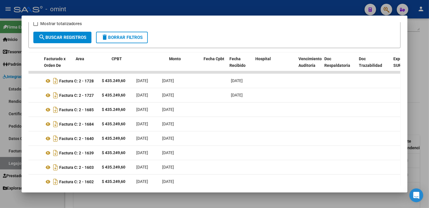
scroll to position [0, 0]
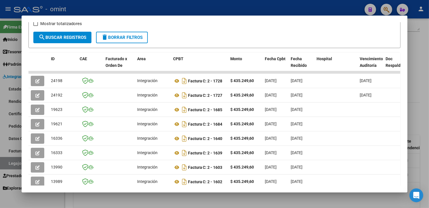
drag, startPoint x: 159, startPoint y: 93, endPoint x: 0, endPoint y: 94, distance: 159.3
click at [0, 94] on html "menu - omint person Firma Express Inicio Calendario SSS Instructivos Contacto O…" at bounding box center [214, 104] width 429 height 208
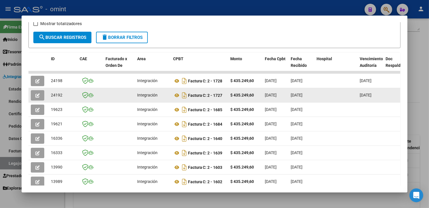
drag, startPoint x: 0, startPoint y: 94, endPoint x: 33, endPoint y: 96, distance: 33.1
click at [35, 96] on icon "button" at bounding box center [37, 95] width 4 height 4
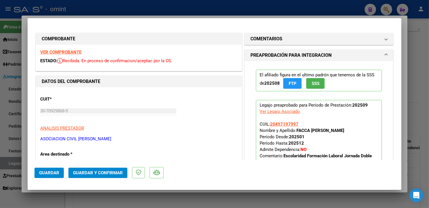
click at [72, 52] on strong "VER COMPROBANTE" at bounding box center [60, 51] width 41 height 5
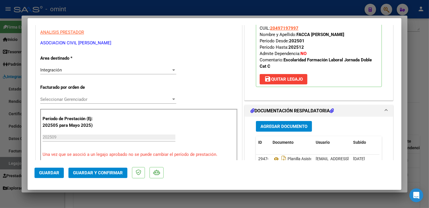
scroll to position [128, 0]
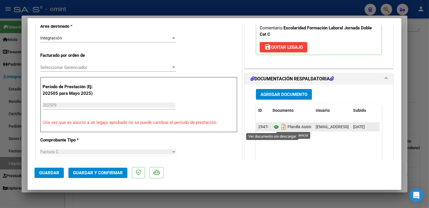
click at [273, 126] on icon at bounding box center [276, 126] width 7 height 7
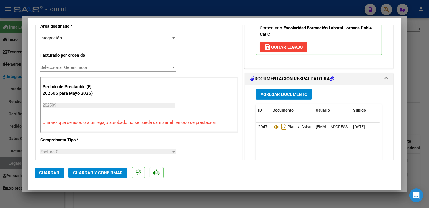
click at [113, 171] on span "Guardar y Confirmar" at bounding box center [98, 172] width 50 height 5
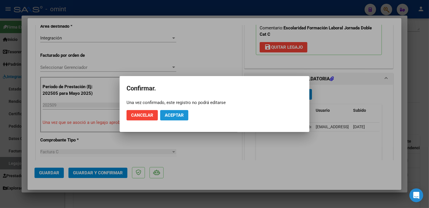
click at [175, 114] on span "Aceptar" at bounding box center [174, 114] width 19 height 5
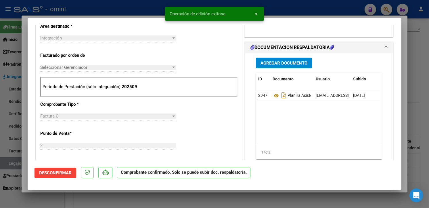
click at [130, 10] on div at bounding box center [214, 104] width 429 height 208
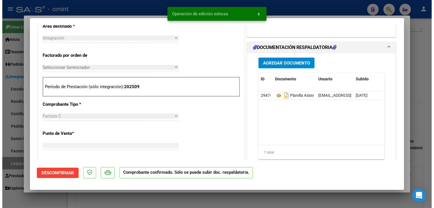
scroll to position [0, 0]
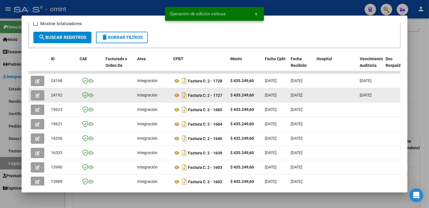
click at [56, 96] on span "24192" at bounding box center [56, 95] width 11 height 5
click at [56, 95] on span "24192" at bounding box center [56, 95] width 11 height 5
copy span "24192"
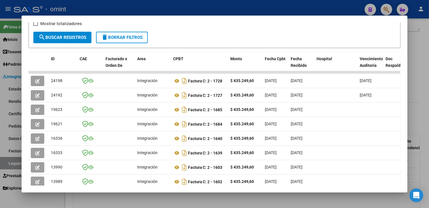
click at [92, 7] on div at bounding box center [214, 104] width 429 height 208
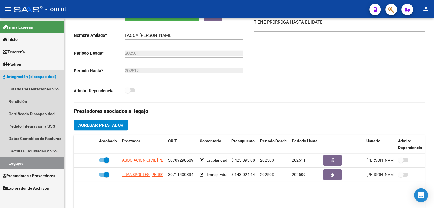
click at [40, 160] on link "Legajos" at bounding box center [32, 163] width 64 height 12
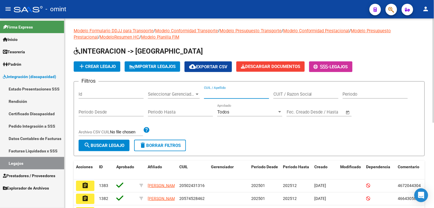
paste input "23575665284"
type input "23575665284"
click at [105, 142] on button "search Buscar Legajo" at bounding box center [103, 144] width 51 height 11
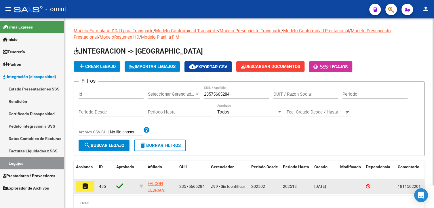
click at [83, 185] on mat-icon "assignment" at bounding box center [85, 185] width 7 height 7
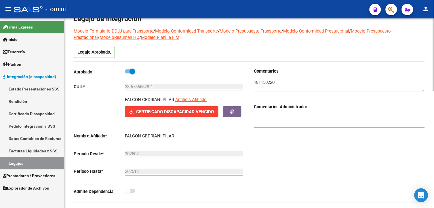
scroll to position [64, 0]
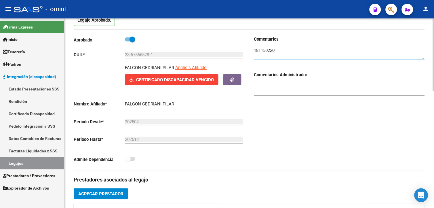
click at [262, 48] on textarea at bounding box center [339, 52] width 171 height 11
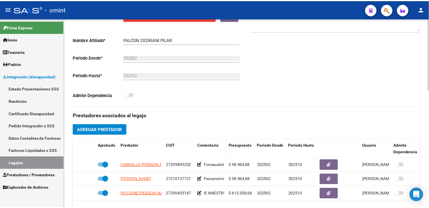
scroll to position [160, 0]
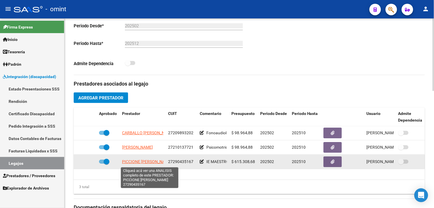
click at [141, 162] on span "PICCIONE [PERSON_NAME]" at bounding box center [147, 161] width 50 height 5
type textarea "27290435167"
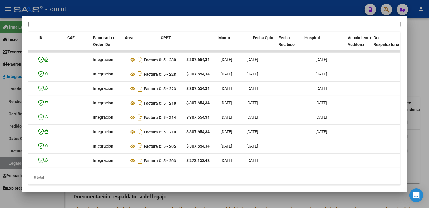
scroll to position [0, 0]
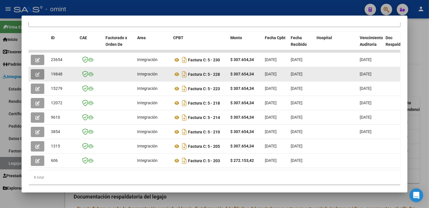
click at [37, 72] on icon "button" at bounding box center [37, 74] width 4 height 4
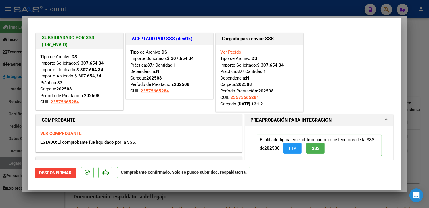
click at [126, 7] on div at bounding box center [214, 104] width 429 height 208
type input "$ 0,00"
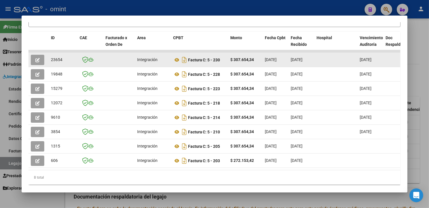
click at [36, 65] on datatable-body-cell at bounding box center [38, 60] width 20 height 14
click at [38, 60] on button "button" at bounding box center [38, 60] width 14 height 10
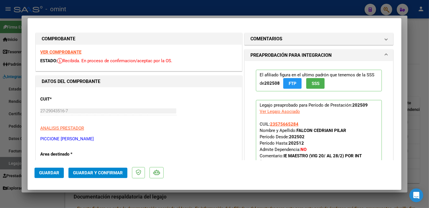
click at [79, 53] on strong "VER COMPROBANTE" at bounding box center [60, 51] width 41 height 5
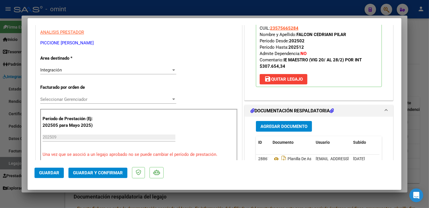
scroll to position [128, 0]
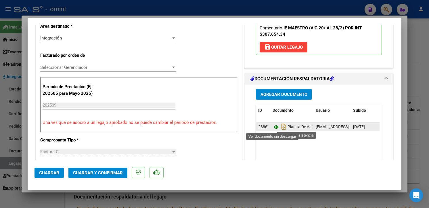
click at [273, 128] on icon at bounding box center [276, 126] width 7 height 7
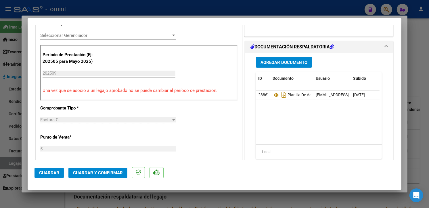
scroll to position [191, 0]
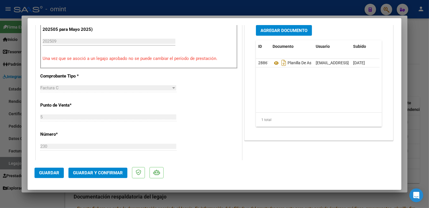
click at [84, 172] on span "Guardar y Confirmar" at bounding box center [98, 172] width 50 height 5
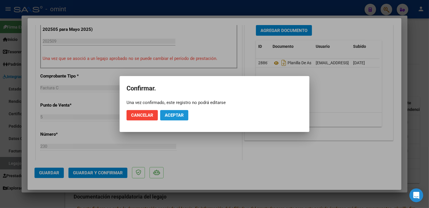
drag, startPoint x: 175, startPoint y: 117, endPoint x: 165, endPoint y: 117, distance: 10.4
click at [175, 117] on button "Aceptar" at bounding box center [174, 115] width 28 height 10
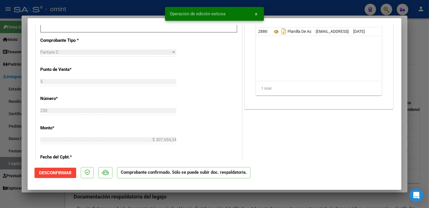
drag, startPoint x: 88, startPoint y: 2, endPoint x: 101, endPoint y: 12, distance: 16.4
click at [89, 3] on div at bounding box center [214, 104] width 429 height 208
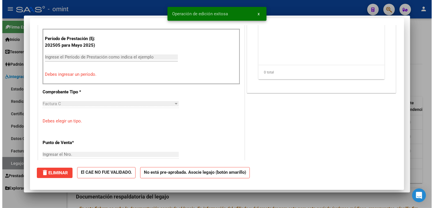
scroll to position [0, 0]
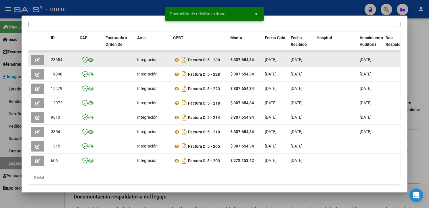
click at [51, 59] on span "23654" at bounding box center [56, 59] width 11 height 5
copy span "23654"
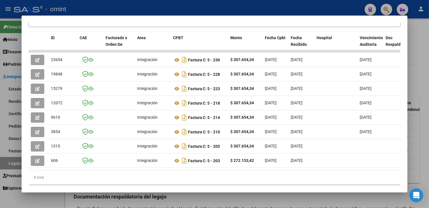
drag, startPoint x: 87, startPoint y: 7, endPoint x: 98, endPoint y: 6, distance: 11.2
click at [87, 7] on div at bounding box center [214, 104] width 429 height 208
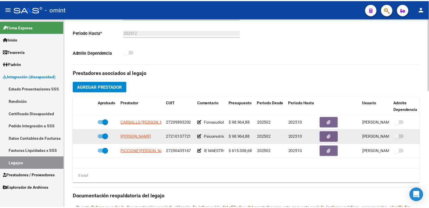
scroll to position [160, 0]
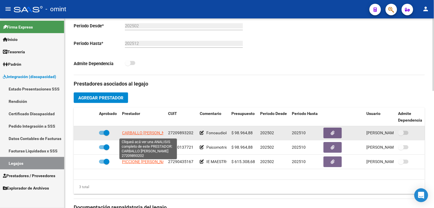
click at [137, 133] on span "CARBALLO [PERSON_NAME]" at bounding box center [148, 133] width 52 height 5
type textarea "27209893202"
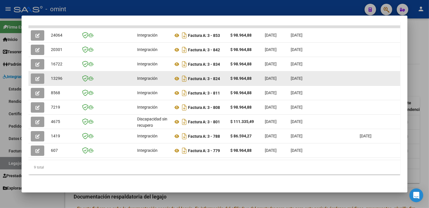
scroll to position [92, 0]
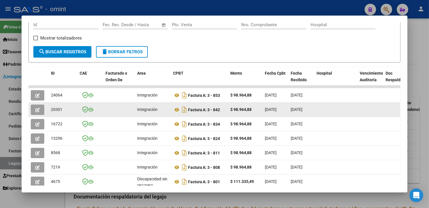
click at [31, 110] on button "button" at bounding box center [38, 109] width 14 height 10
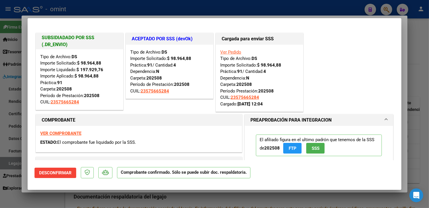
click at [94, 8] on div at bounding box center [214, 104] width 429 height 208
type input "$ 0,00"
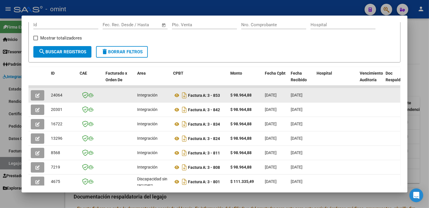
click at [35, 94] on icon "button" at bounding box center [37, 95] width 4 height 4
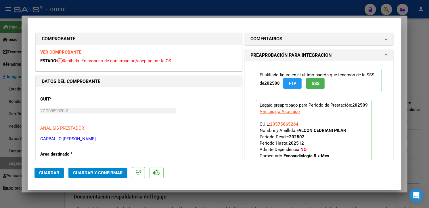
click at [71, 50] on strong "VER COMPROBANTE" at bounding box center [60, 51] width 41 height 5
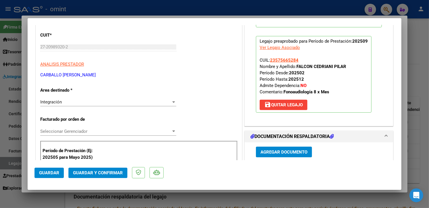
scroll to position [128, 0]
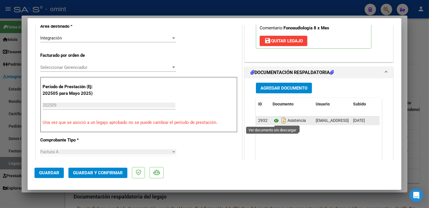
click at [273, 119] on icon at bounding box center [276, 120] width 7 height 7
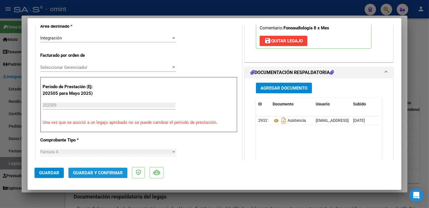
click at [95, 170] on span "Guardar y Confirmar" at bounding box center [98, 172] width 50 height 5
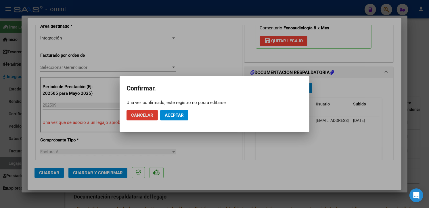
click at [179, 116] on span "Aceptar" at bounding box center [174, 114] width 19 height 5
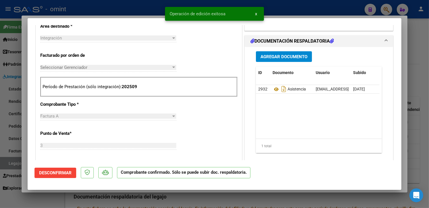
click at [82, 5] on div at bounding box center [214, 104] width 429 height 208
type input "$ 0,00"
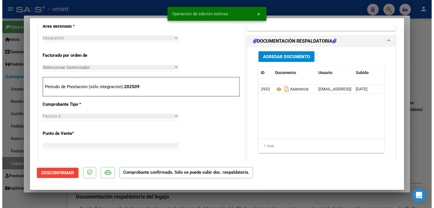
scroll to position [138, 0]
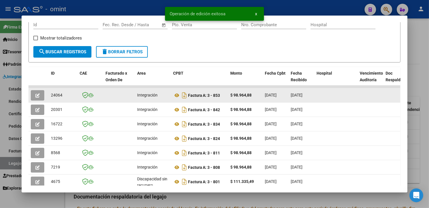
click at [55, 95] on span "24064" at bounding box center [56, 95] width 11 height 5
copy span "24064"
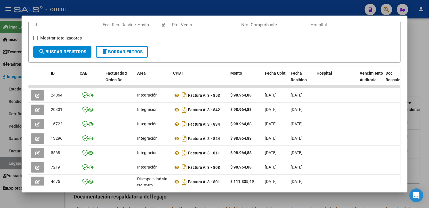
click at [94, 6] on div at bounding box center [214, 104] width 429 height 208
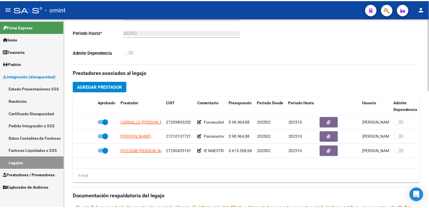
scroll to position [160, 0]
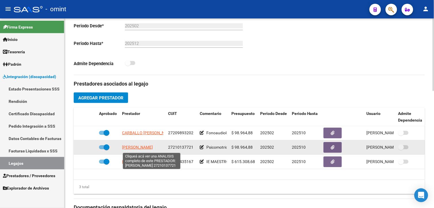
click at [140, 146] on span "[PERSON_NAME]" at bounding box center [137, 147] width 31 height 5
type textarea "27210137721"
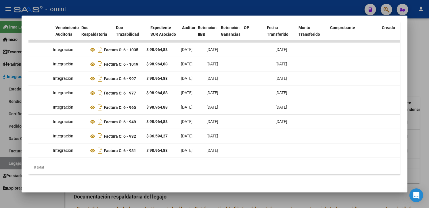
scroll to position [0, 0]
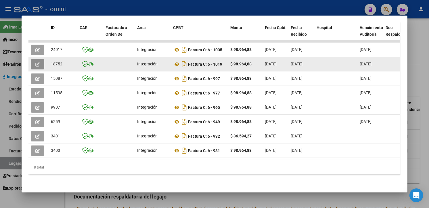
click at [38, 59] on button "button" at bounding box center [38, 64] width 14 height 10
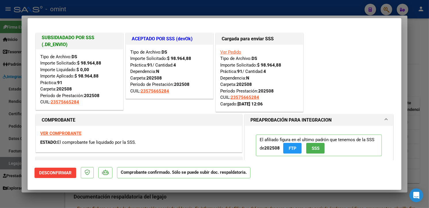
click at [131, 6] on div at bounding box center [214, 104] width 429 height 208
type input "$ 0,00"
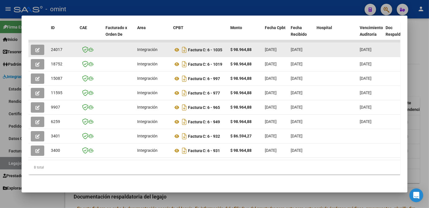
click at [36, 48] on icon "button" at bounding box center [37, 50] width 4 height 4
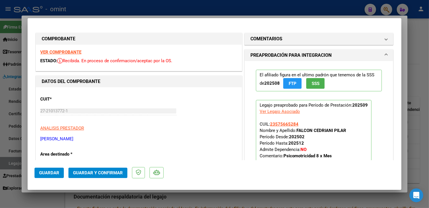
click at [67, 51] on strong "VER COMPROBANTE" at bounding box center [60, 51] width 41 height 5
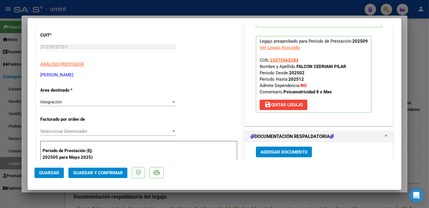
scroll to position [96, 0]
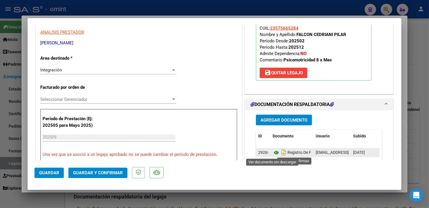
click at [274, 152] on icon at bounding box center [276, 152] width 7 height 7
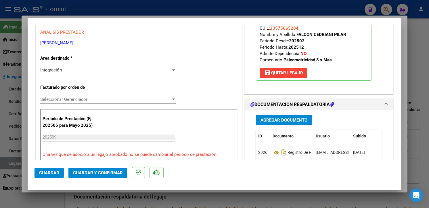
click at [98, 171] on span "Guardar y Confirmar" at bounding box center [98, 172] width 50 height 5
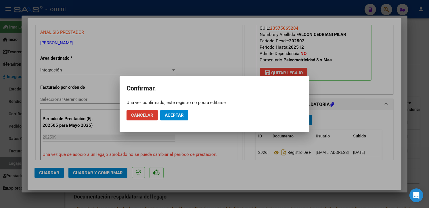
click at [183, 113] on span "Aceptar" at bounding box center [174, 114] width 19 height 5
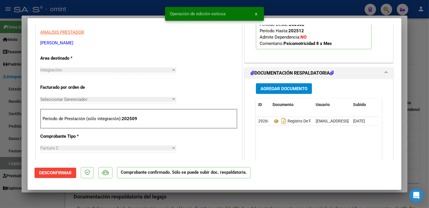
drag, startPoint x: 57, startPoint y: 9, endPoint x: 79, endPoint y: 21, distance: 24.5
click at [58, 9] on div at bounding box center [214, 104] width 429 height 208
type input "$ 0,00"
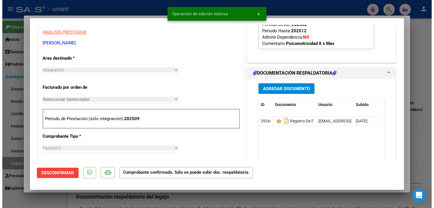
scroll to position [99, 0]
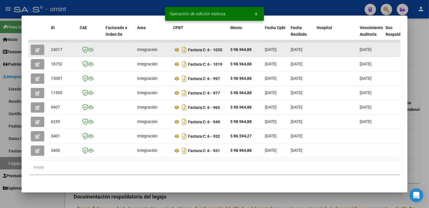
click at [54, 47] on span "24017" at bounding box center [56, 49] width 11 height 5
copy span "24017"
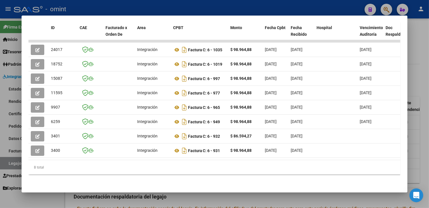
click at [66, 7] on div at bounding box center [214, 104] width 429 height 208
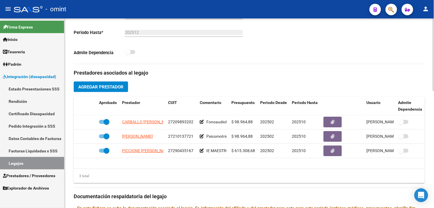
scroll to position [160, 0]
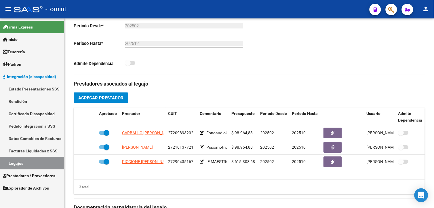
click at [28, 164] on link "Legajos" at bounding box center [32, 163] width 64 height 12
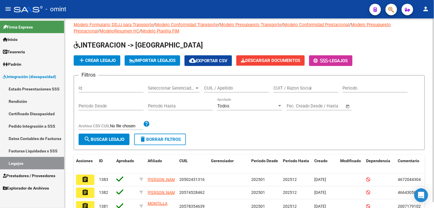
scroll to position [155, 0]
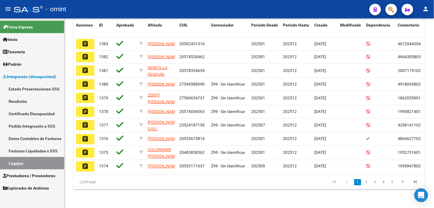
drag, startPoint x: 218, startPoint y: 87, endPoint x: 51, endPoint y: 163, distance: 183.7
click at [51, 163] on link "Legajos" at bounding box center [32, 163] width 64 height 12
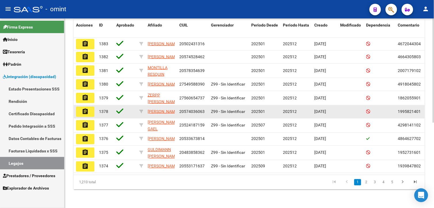
scroll to position [0, 0]
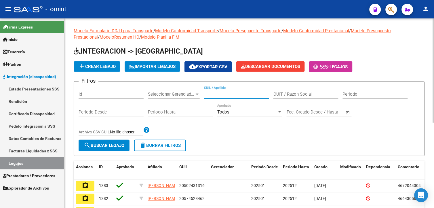
paste input "20551509169"
type input "20551509169"
drag, startPoint x: 104, startPoint y: 145, endPoint x: 114, endPoint y: 143, distance: 9.9
click at [105, 145] on span "search Buscar Legajo" at bounding box center [104, 145] width 41 height 5
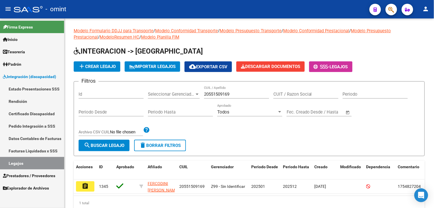
click at [84, 185] on mat-icon "assignment" at bounding box center [85, 185] width 7 height 7
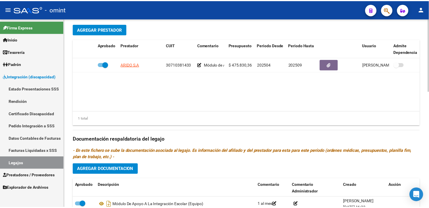
scroll to position [160, 0]
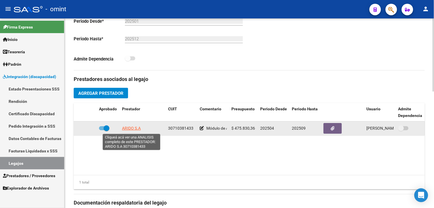
click at [130, 128] on span "ARIDO S.A" at bounding box center [131, 128] width 19 height 5
type textarea "30710381433"
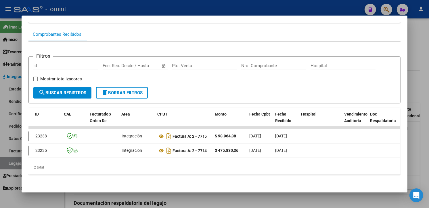
scroll to position [0, 0]
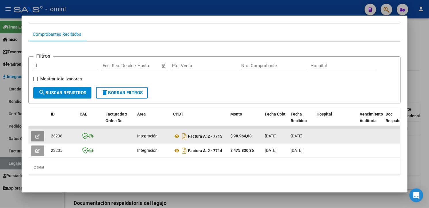
click at [35, 134] on icon "button" at bounding box center [37, 136] width 4 height 4
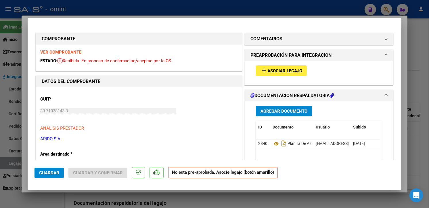
click at [47, 52] on strong "VER COMPROBANTE" at bounding box center [60, 51] width 41 height 5
drag, startPoint x: 131, startPoint y: 3, endPoint x: 164, endPoint y: 15, distance: 35.5
click at [131, 4] on div at bounding box center [214, 104] width 429 height 208
type input "$ 0,00"
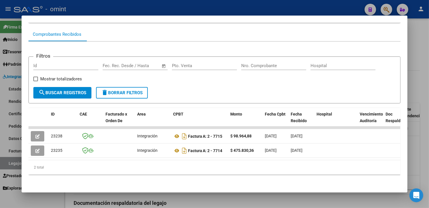
click at [126, 3] on div at bounding box center [214, 104] width 429 height 208
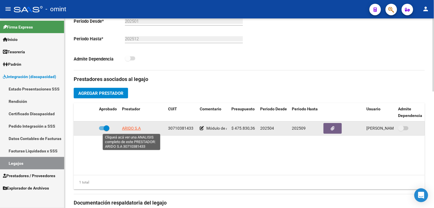
click at [127, 128] on span "ARIDO S.A" at bounding box center [131, 128] width 19 height 5
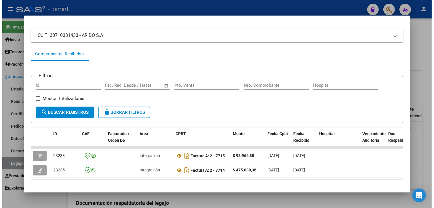
scroll to position [55, 0]
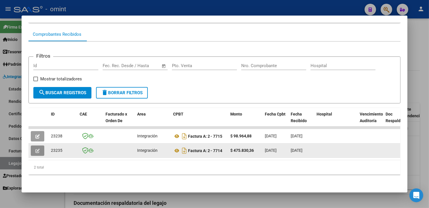
click at [37, 148] on icon "button" at bounding box center [37, 150] width 4 height 4
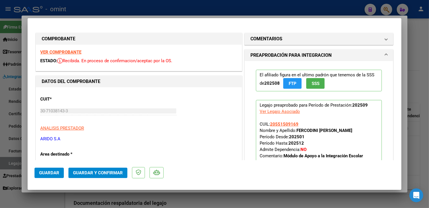
click at [64, 53] on strong "VER COMPROBANTE" at bounding box center [60, 51] width 41 height 5
click at [66, 7] on div at bounding box center [214, 104] width 429 height 208
type input "$ 0,00"
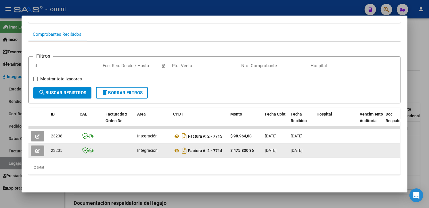
click at [37, 148] on icon "button" at bounding box center [37, 150] width 4 height 4
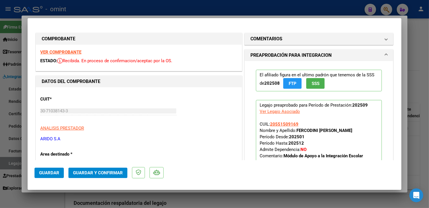
click at [159, 11] on div at bounding box center [214, 104] width 429 height 208
type input "$ 0,00"
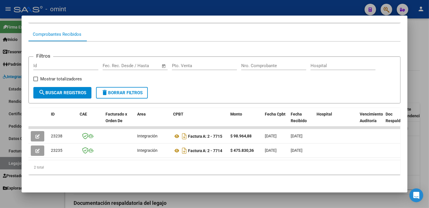
click at [135, 11] on div at bounding box center [214, 104] width 429 height 208
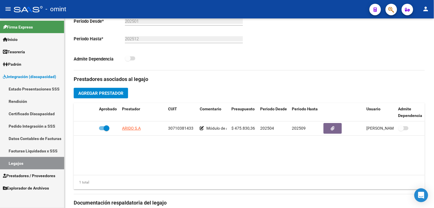
click at [44, 159] on link "Legajos" at bounding box center [32, 163] width 64 height 12
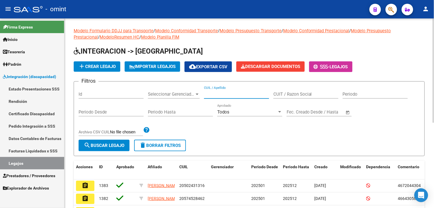
click at [232, 93] on input "CUIL / Apellido" at bounding box center [236, 93] width 65 height 5
type input "[PERSON_NAME]"
click at [96, 144] on span "search Buscar Legajo" at bounding box center [104, 145] width 41 height 5
